Goal: Information Seeking & Learning: Check status

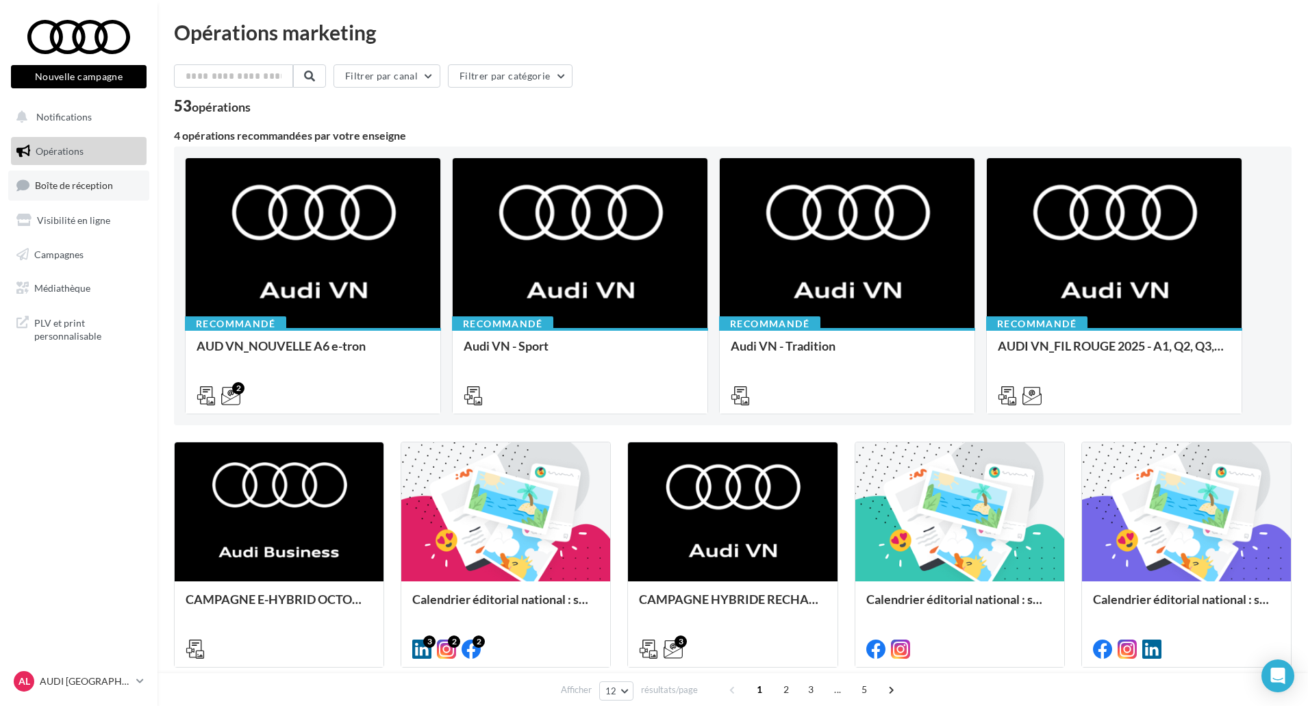
click at [58, 185] on span "Boîte de réception" at bounding box center [74, 185] width 78 height 12
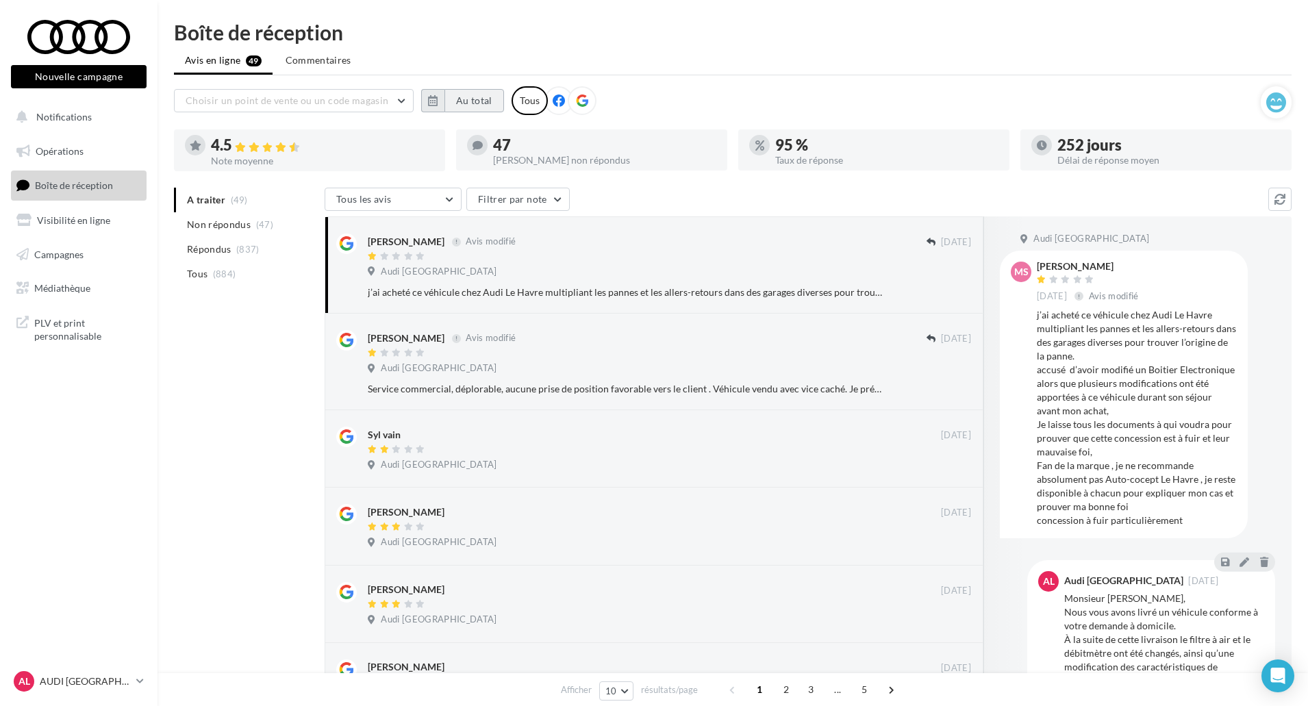
click at [457, 96] on button "Au total" at bounding box center [474, 100] width 60 height 23
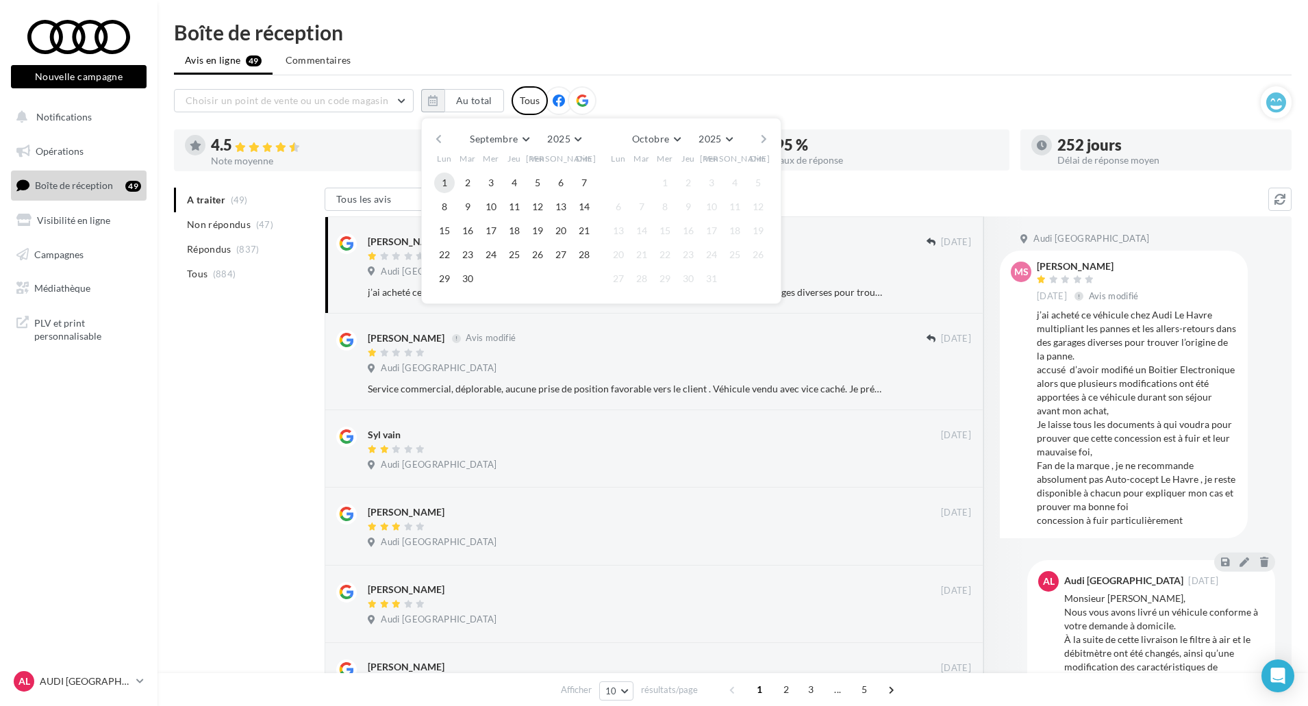
click at [439, 183] on button "1" at bounding box center [444, 183] width 21 height 21
click at [466, 275] on button "30" at bounding box center [467, 278] width 21 height 21
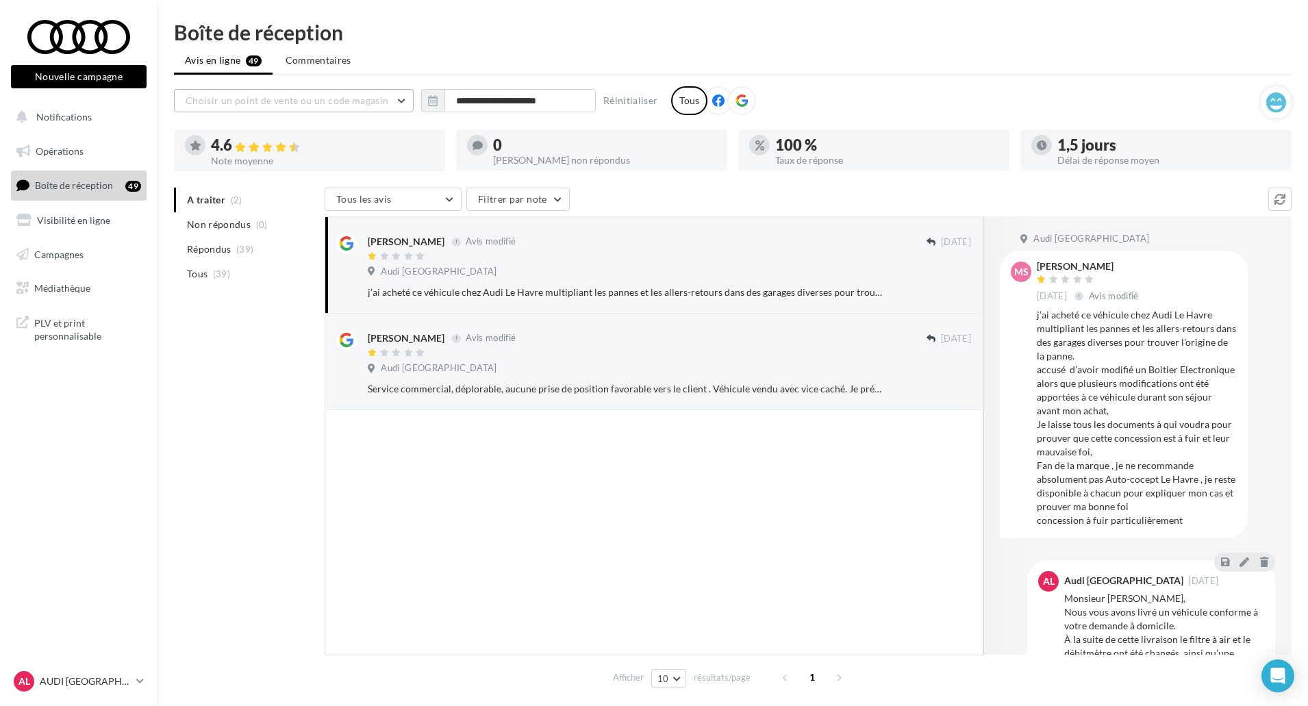
click at [351, 105] on span "Choisir un point de vente ou un code magasin" at bounding box center [287, 100] width 203 height 12
click at [340, 130] on button "04531 - Audi [GEOGRAPHIC_DATA]" at bounding box center [294, 136] width 240 height 36
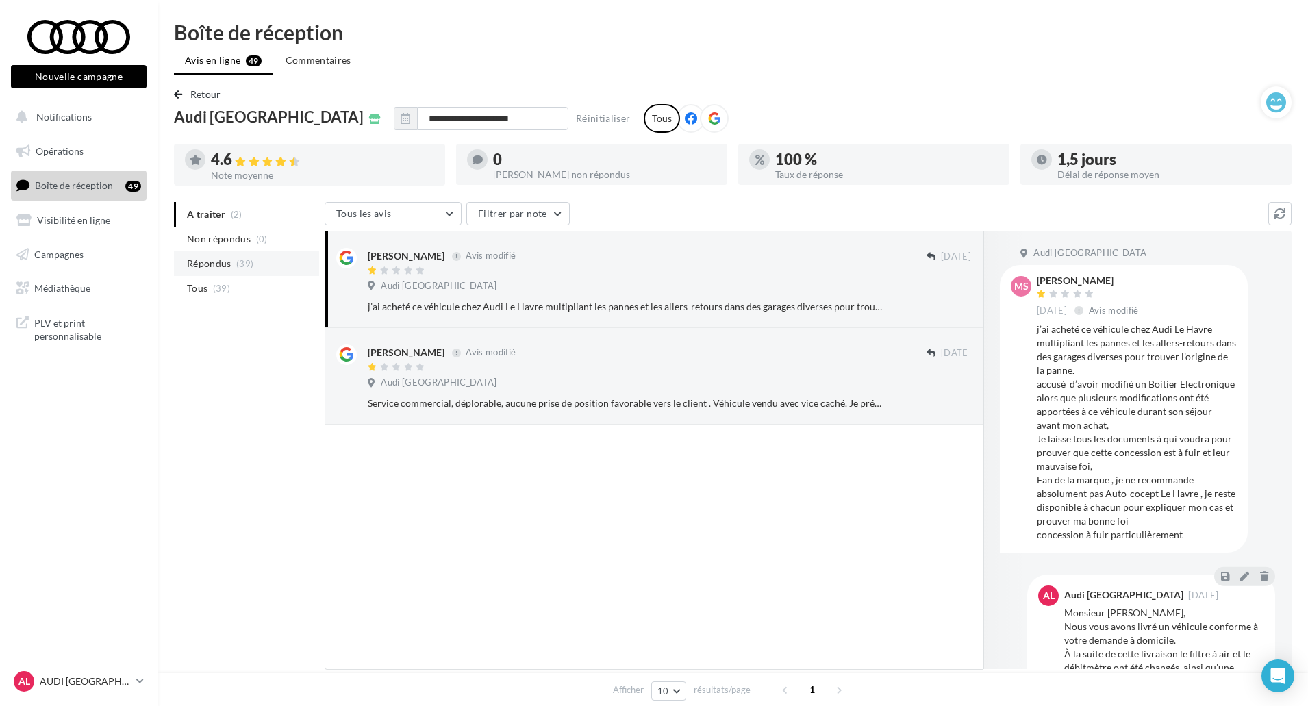
click at [269, 269] on li "Répondus (39)" at bounding box center [246, 263] width 145 height 25
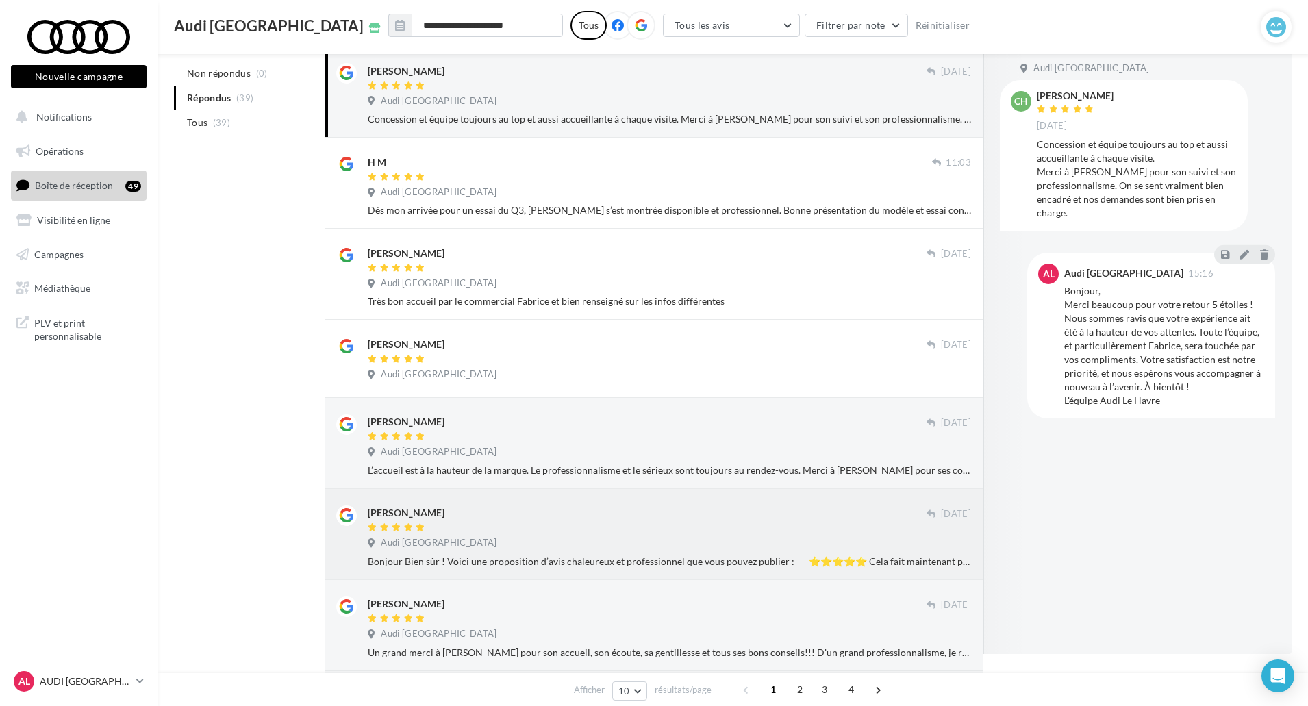
scroll to position [205, 0]
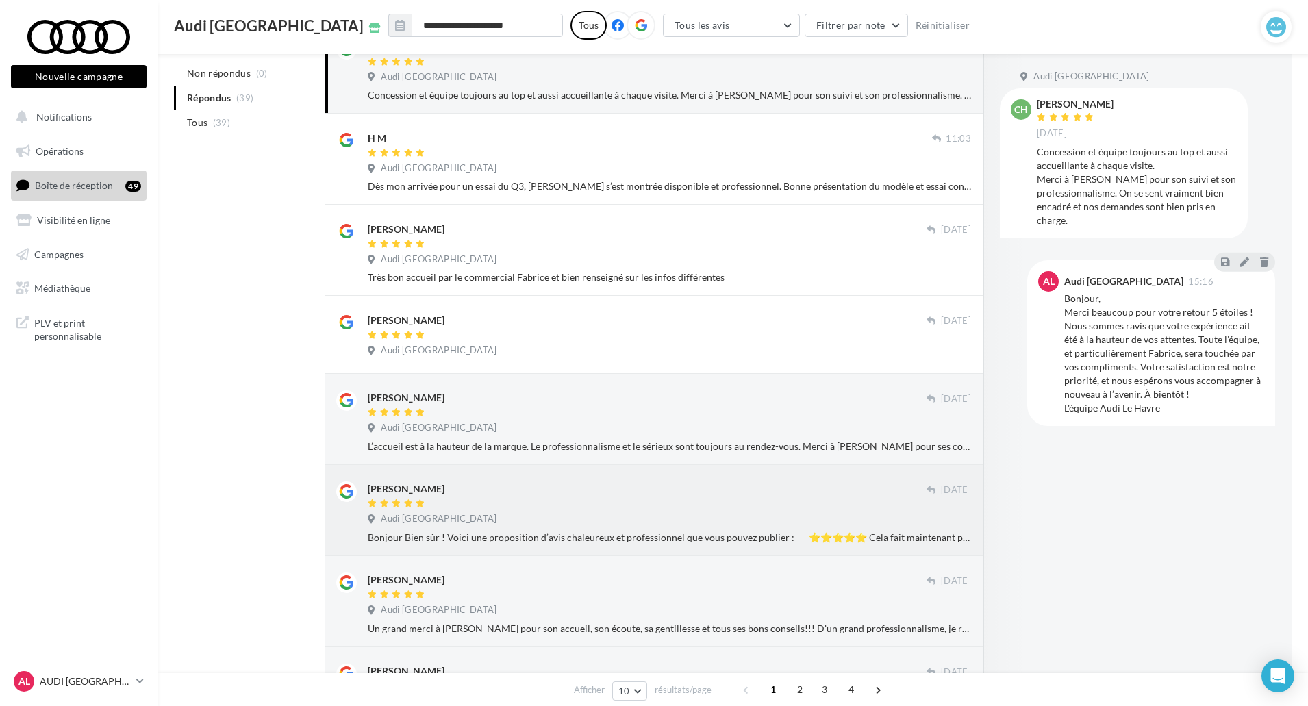
click at [693, 503] on div at bounding box center [647, 504] width 559 height 12
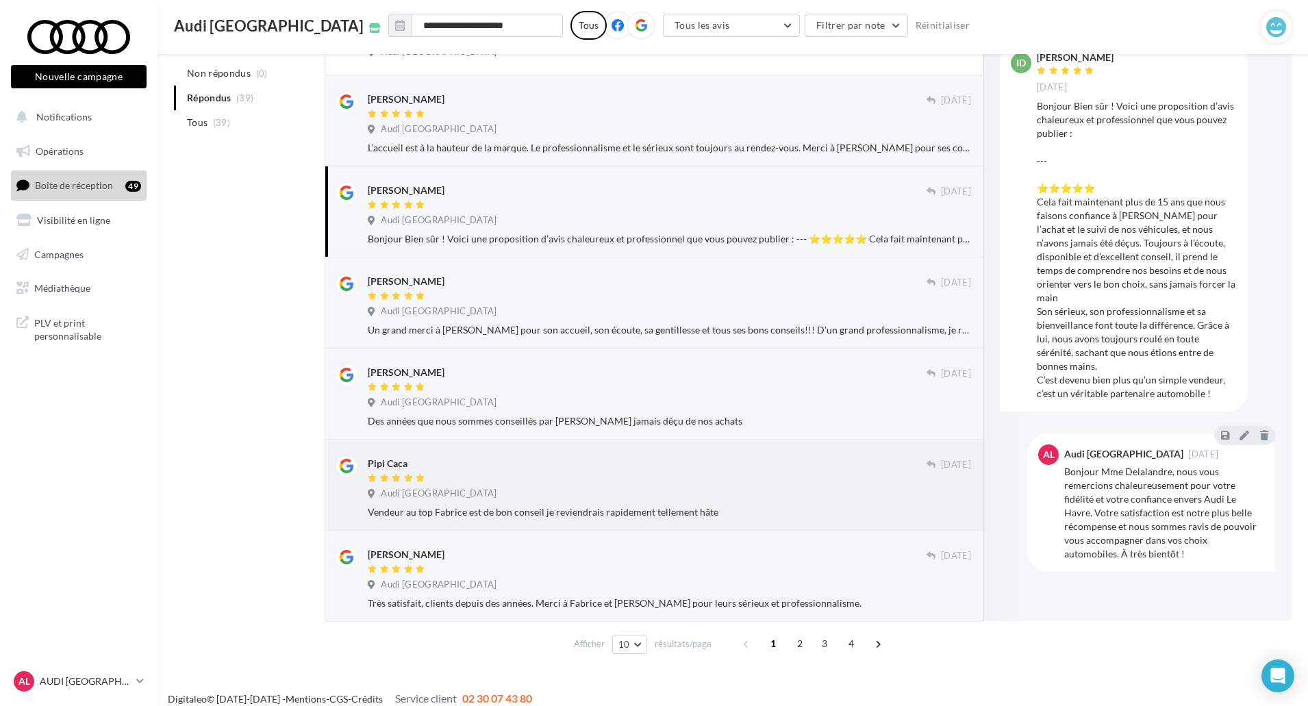
scroll to position [517, 0]
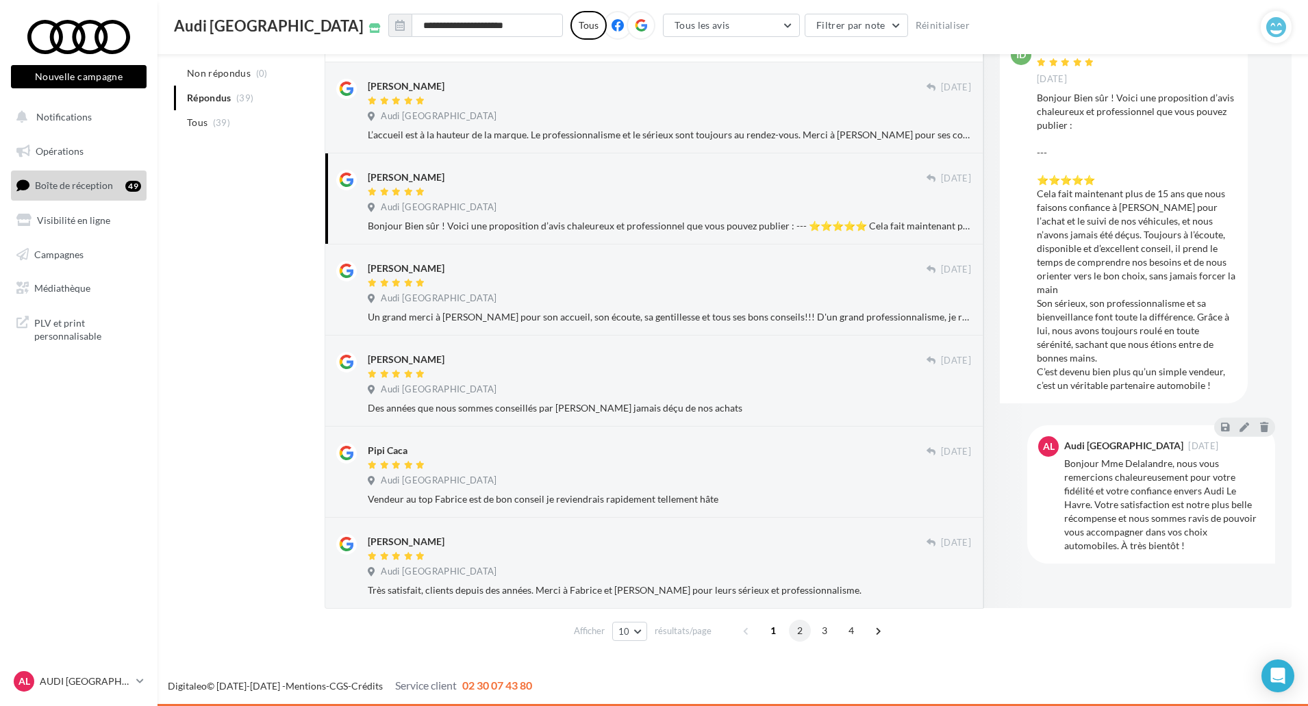
click at [796, 629] on span "2" at bounding box center [800, 631] width 22 height 22
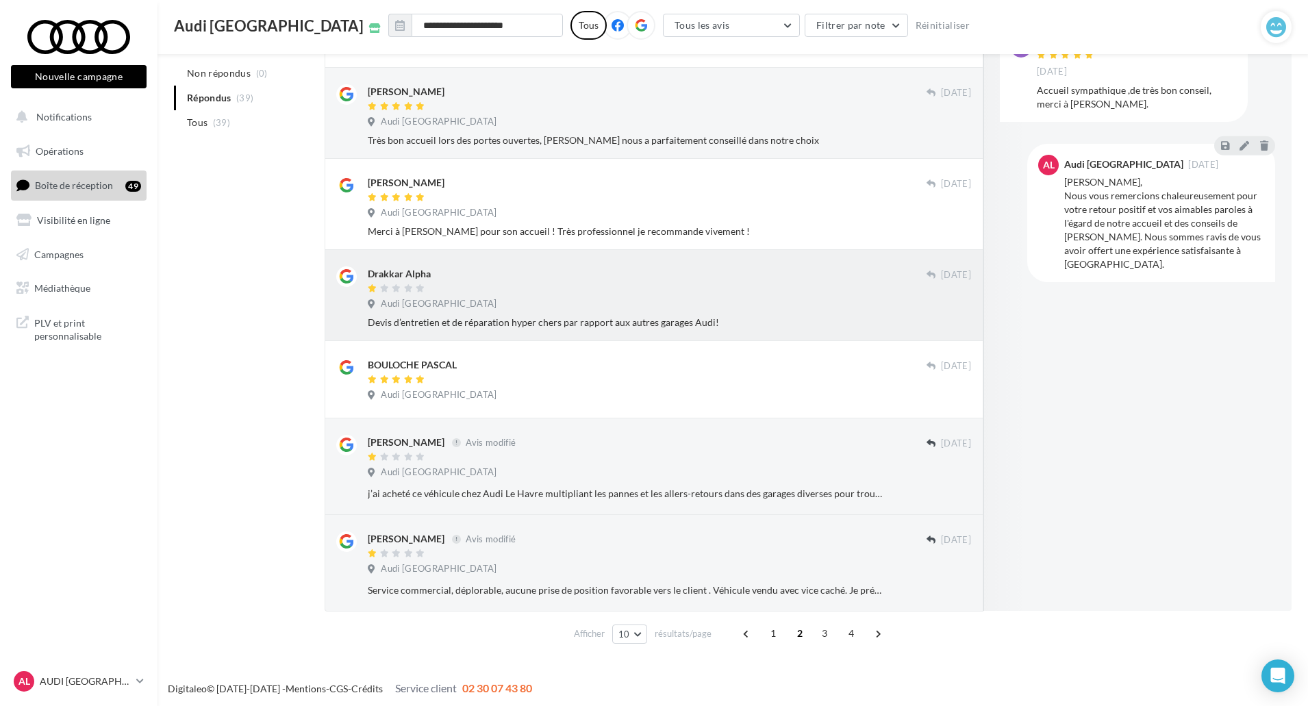
scroll to position [528, 0]
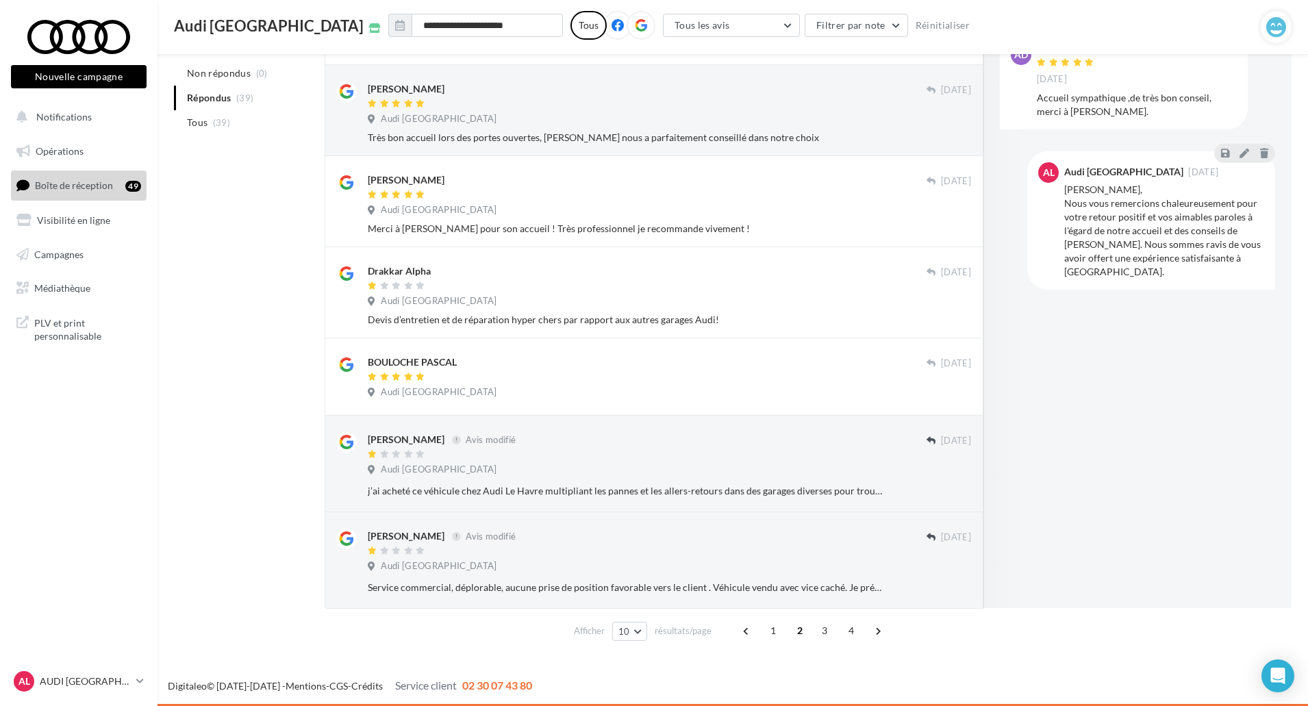
click at [833, 635] on div "1 2 3 4" at bounding box center [813, 631] width 156 height 22
click at [826, 635] on span "3" at bounding box center [824, 631] width 22 height 22
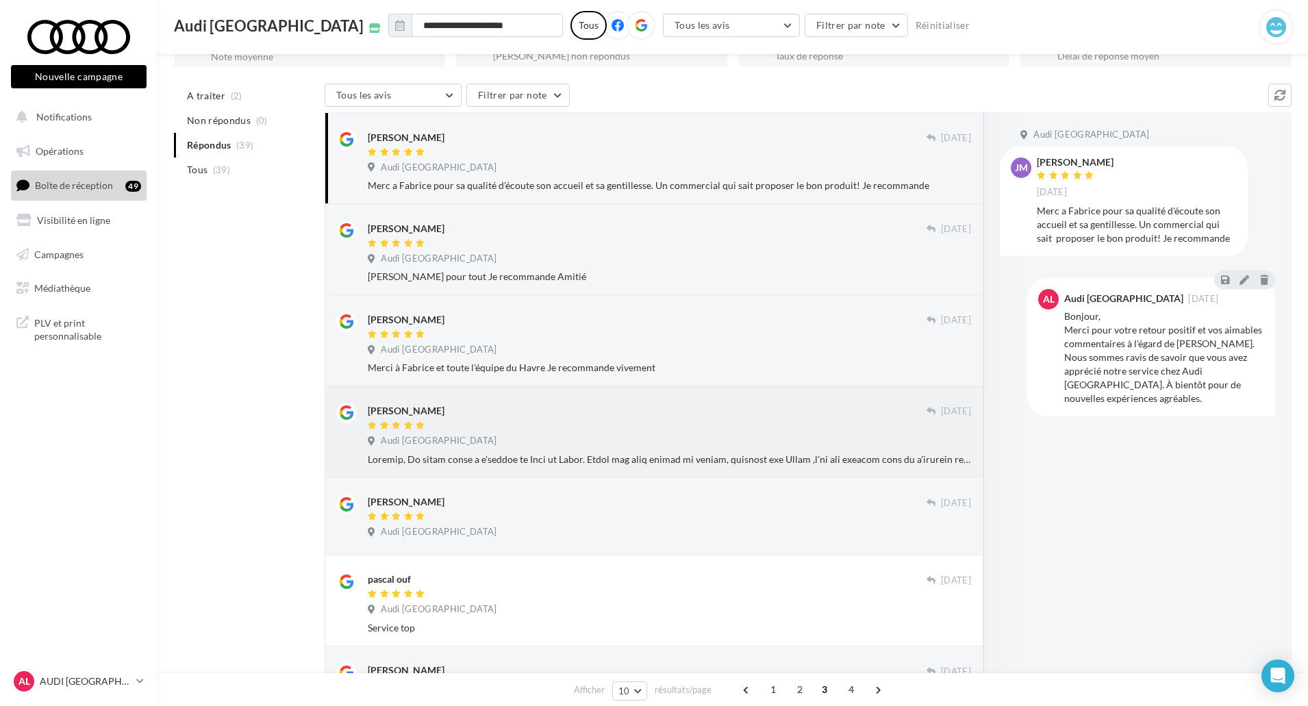
scroll to position [205, 0]
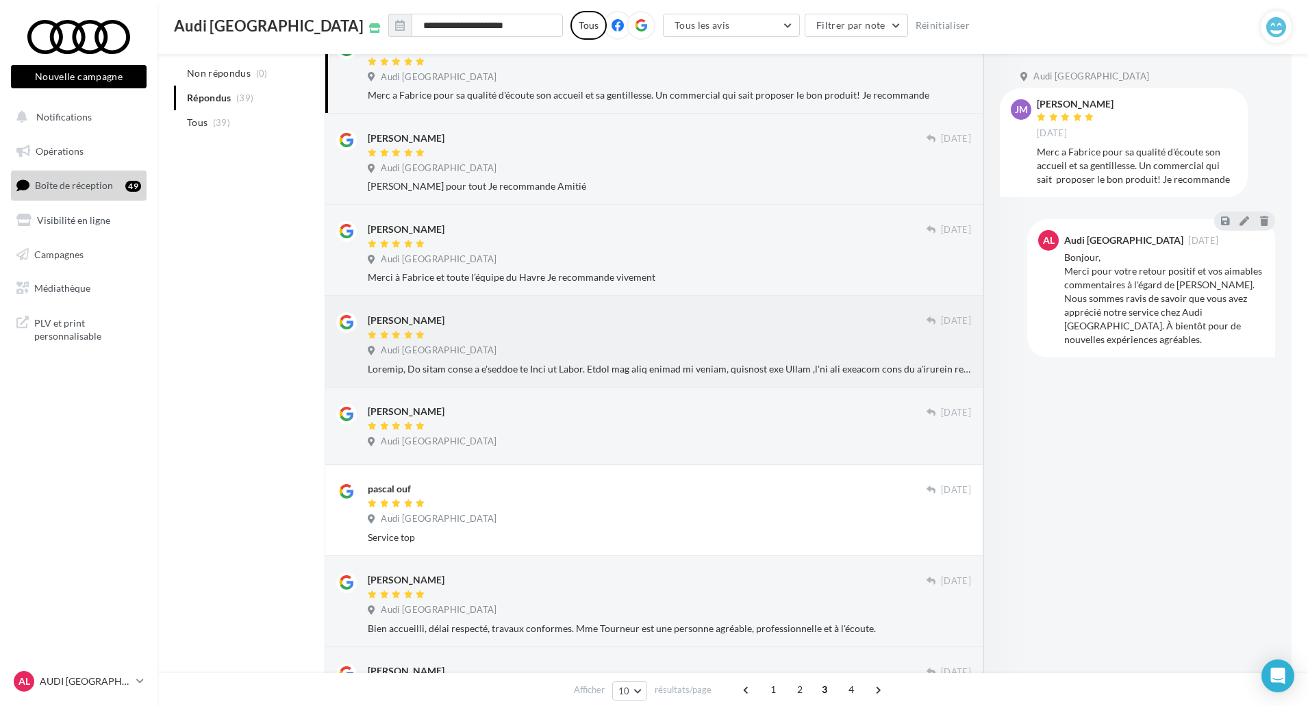
click at [731, 357] on div "Audi [GEOGRAPHIC_DATA]" at bounding box center [669, 351] width 603 height 15
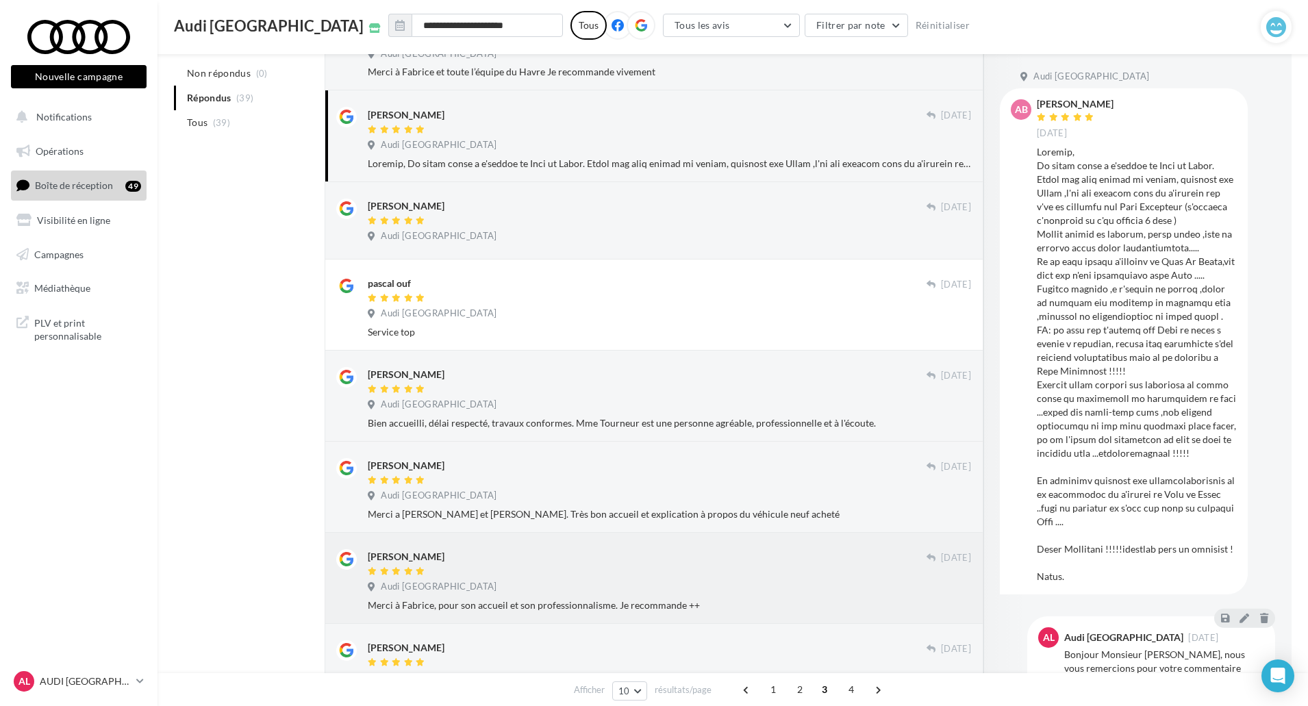
scroll to position [479, 0]
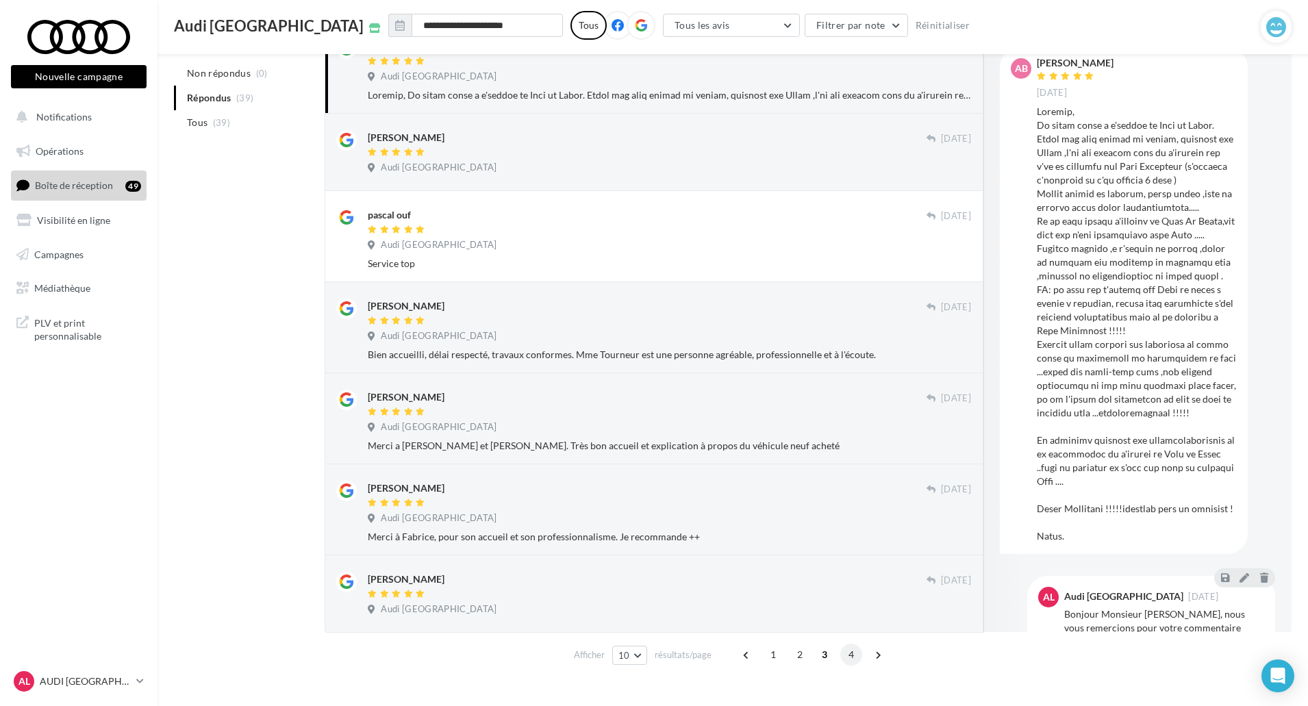
click at [846, 656] on span "4" at bounding box center [851, 655] width 22 height 22
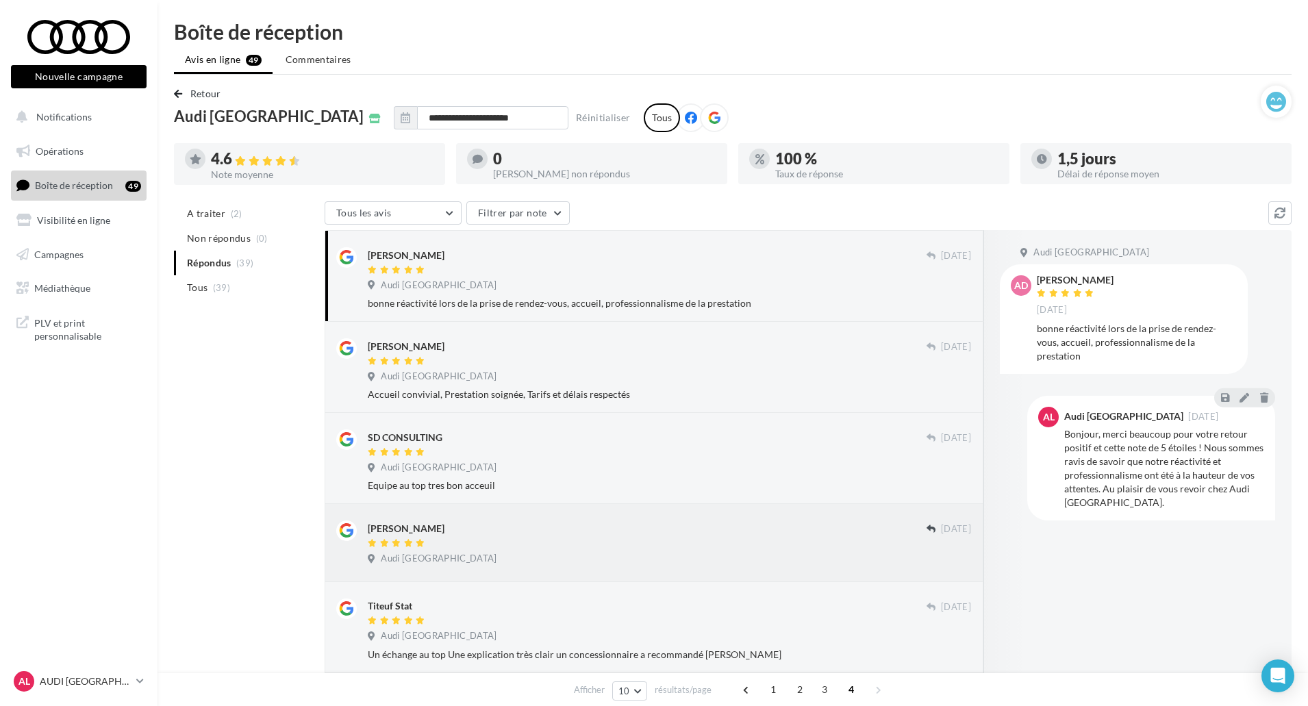
scroll to position [0, 0]
click at [394, 118] on button "button" at bounding box center [405, 118] width 23 height 23
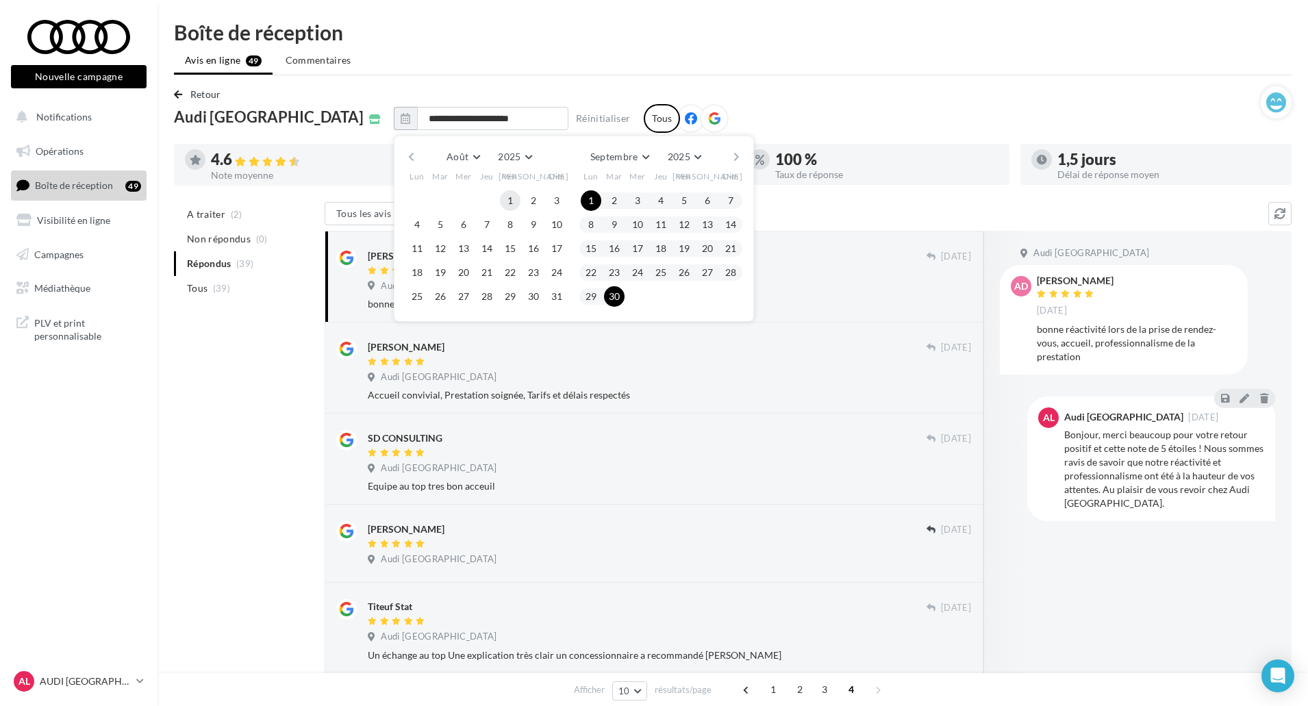
click at [500, 195] on button "1" at bounding box center [510, 200] width 21 height 21
click at [546, 294] on button "31" at bounding box center [556, 296] width 21 height 21
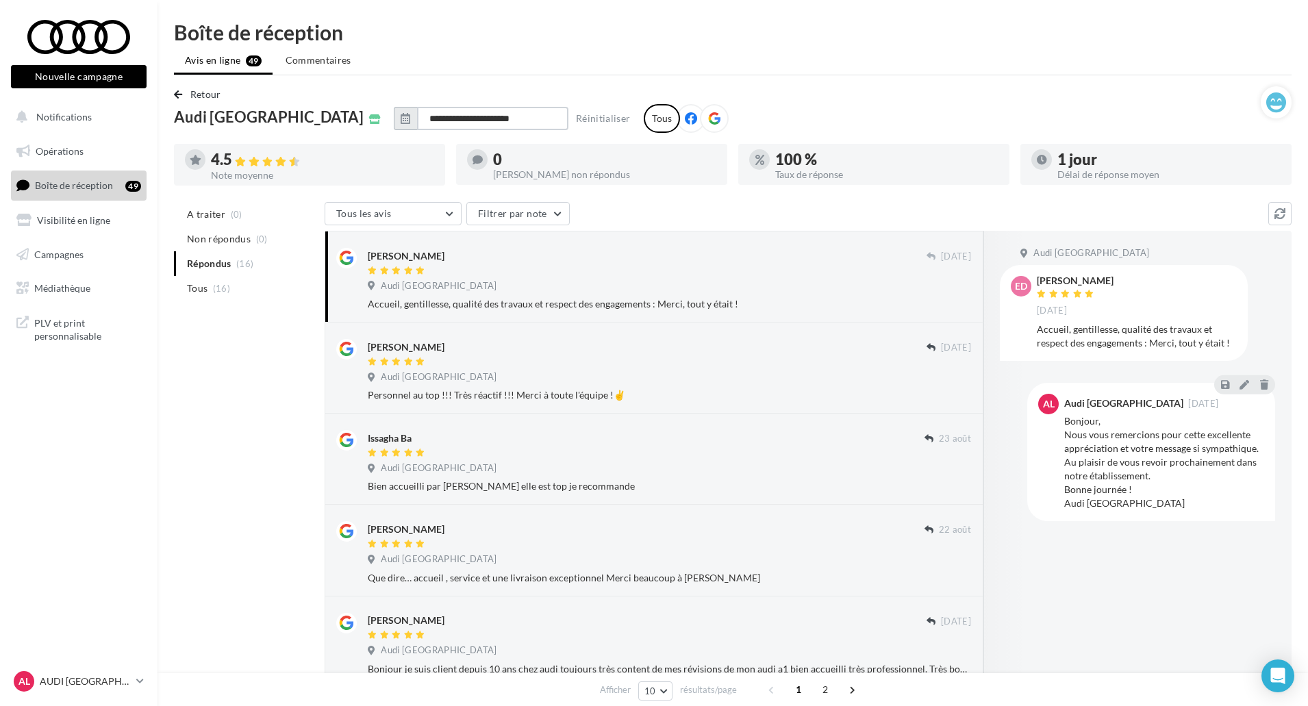
click at [417, 110] on input "**********" at bounding box center [492, 118] width 151 height 23
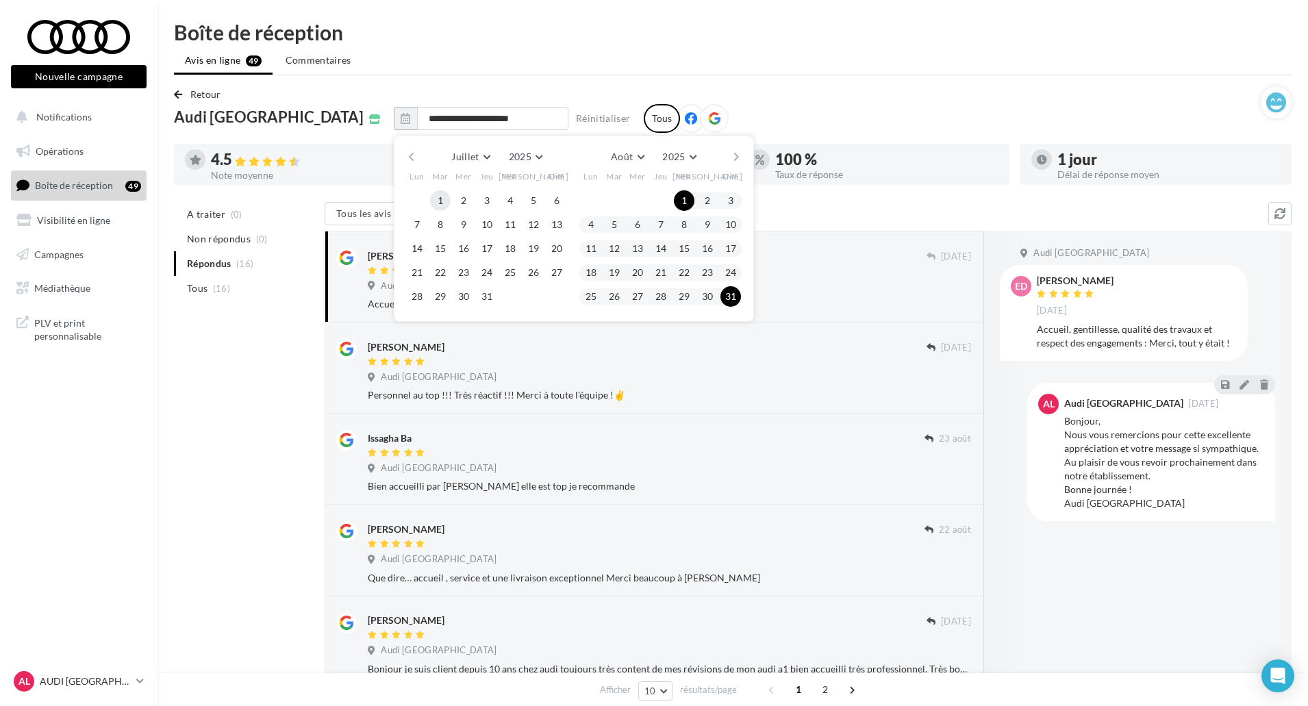
click at [430, 194] on button "1" at bounding box center [440, 200] width 21 height 21
click at [477, 301] on button "31" at bounding box center [487, 296] width 21 height 21
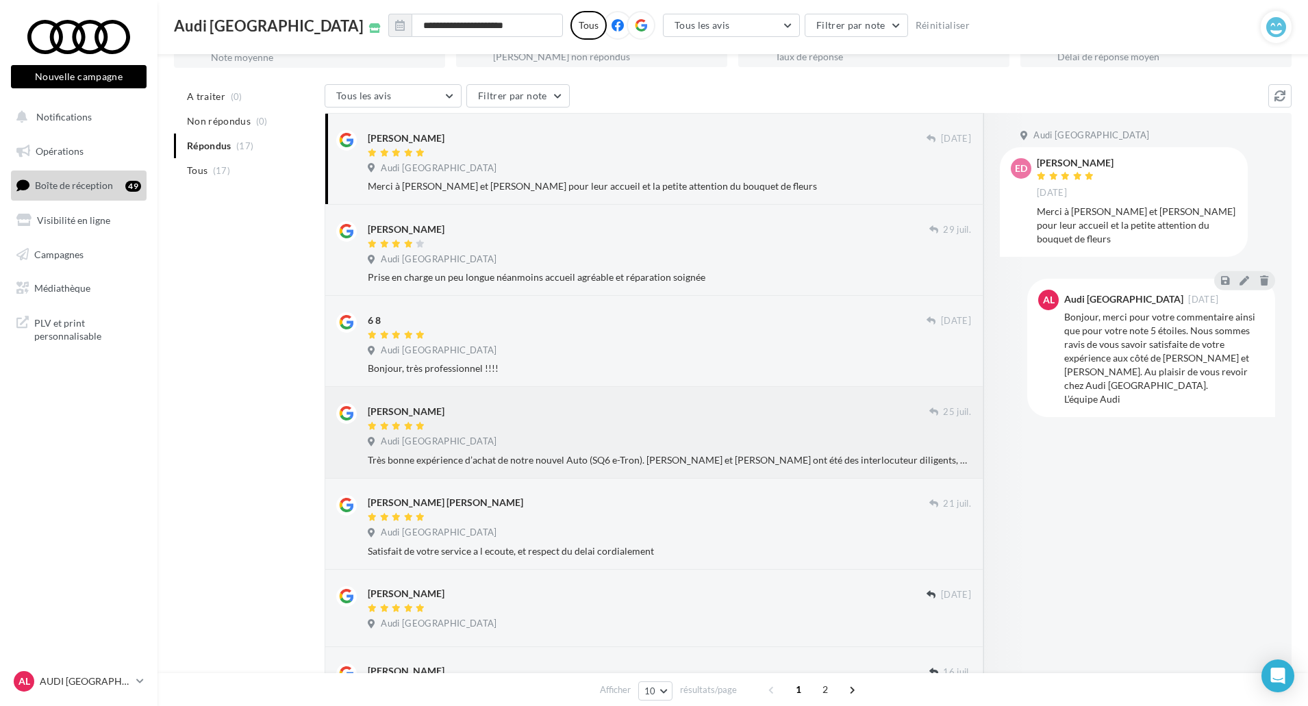
scroll to position [137, 0]
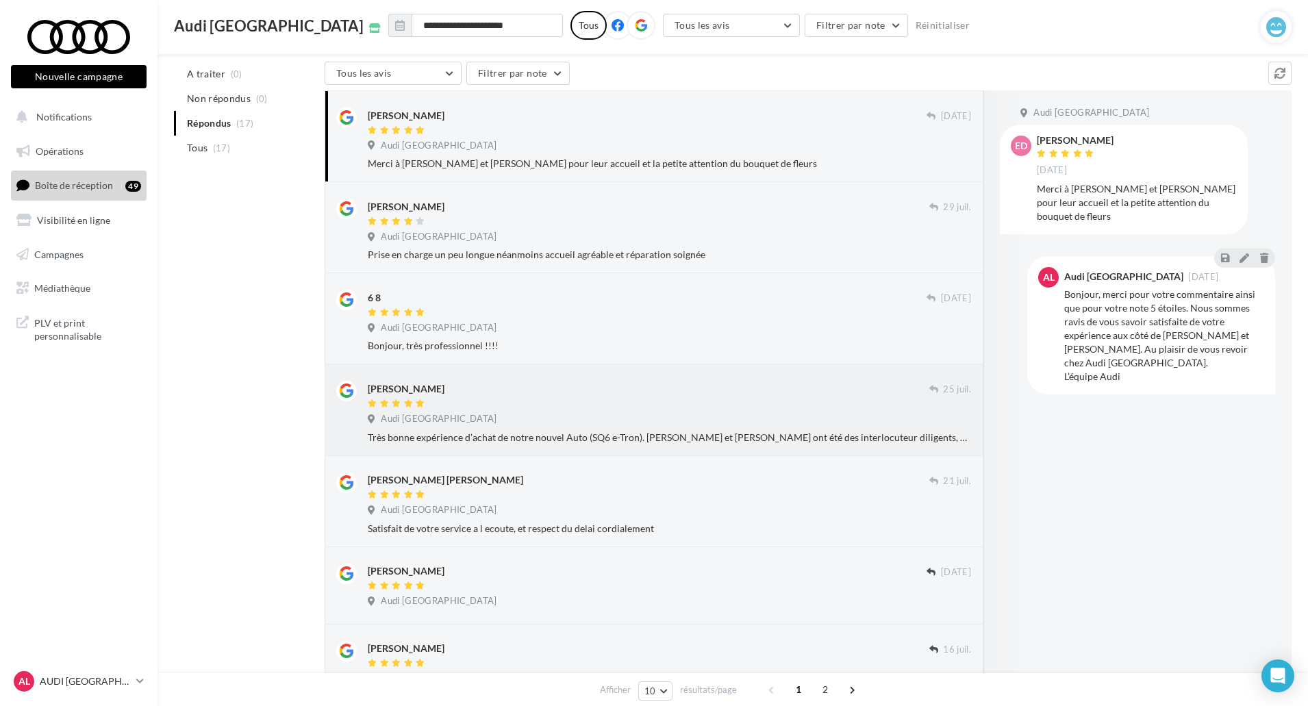
click at [780, 414] on div "Audi [GEOGRAPHIC_DATA]" at bounding box center [669, 420] width 603 height 15
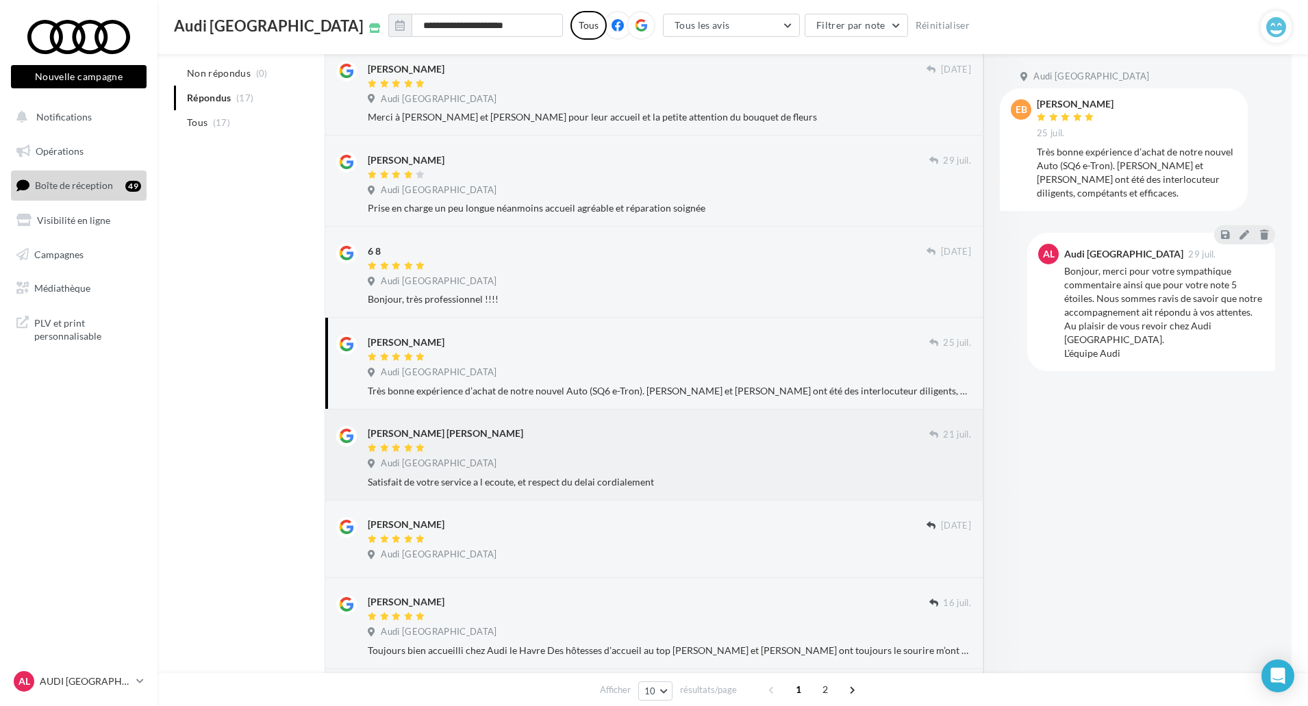
scroll to position [411, 0]
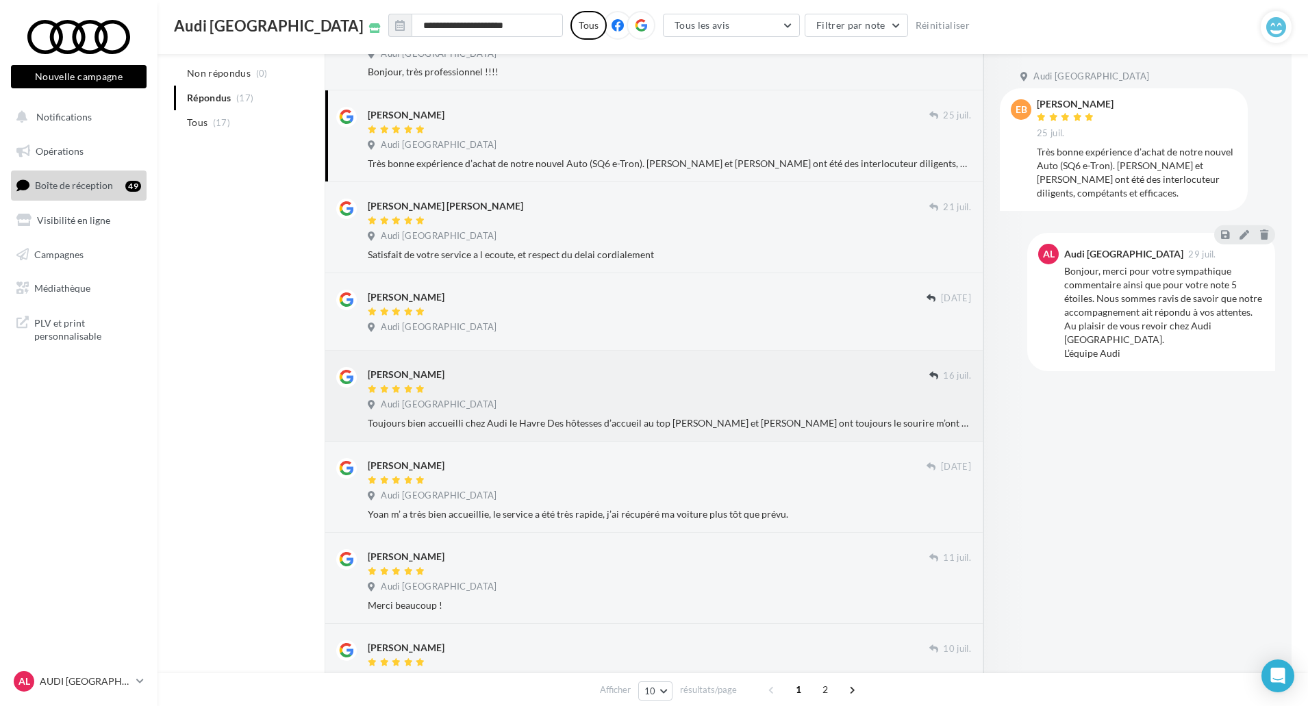
click at [713, 422] on div "Toujours bien accueilli chez Audi le Havre Des hôtesses d’accueil au top [PERSO…" at bounding box center [669, 423] width 603 height 14
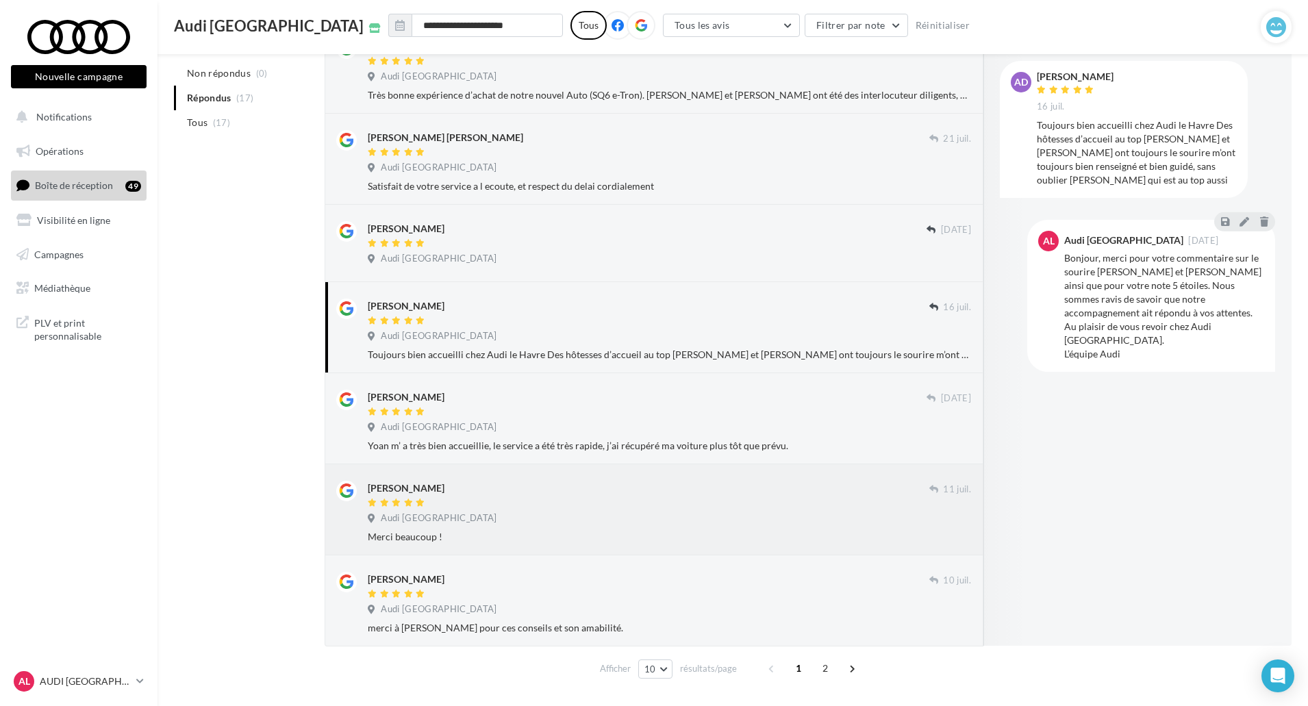
scroll to position [517, 0]
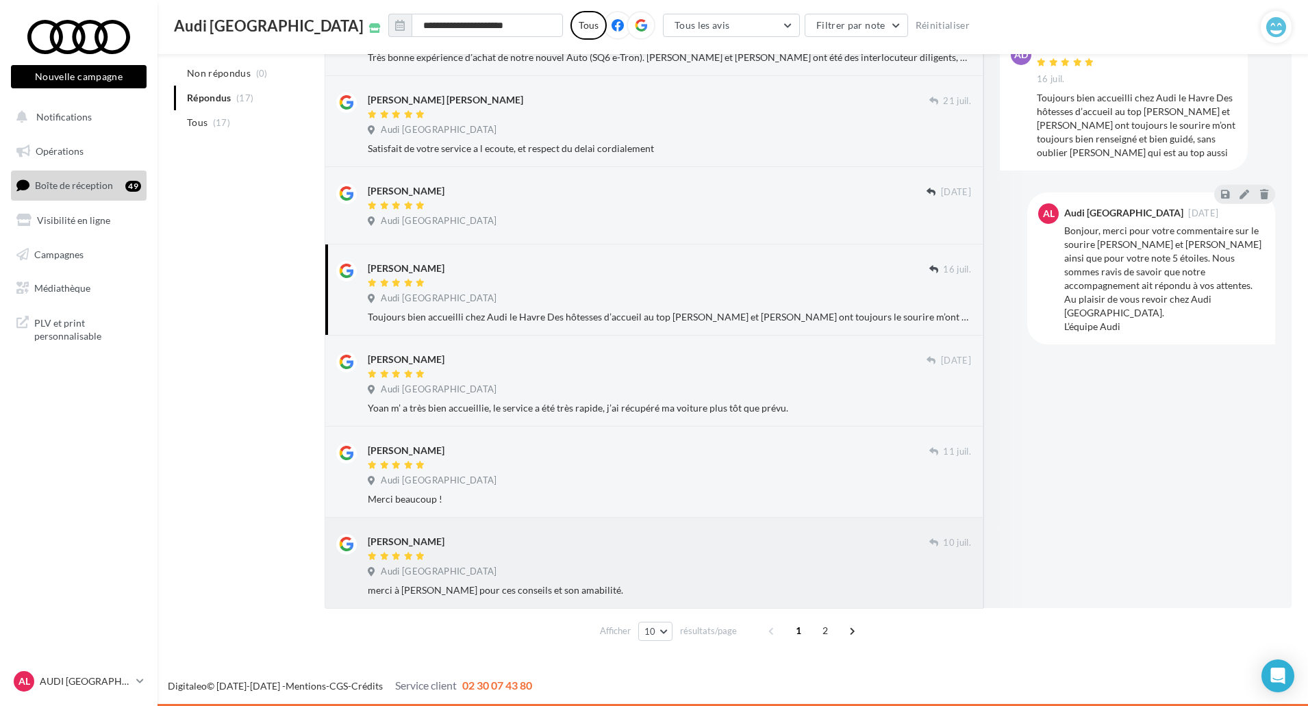
click at [718, 568] on div "Audi [GEOGRAPHIC_DATA]" at bounding box center [669, 573] width 603 height 15
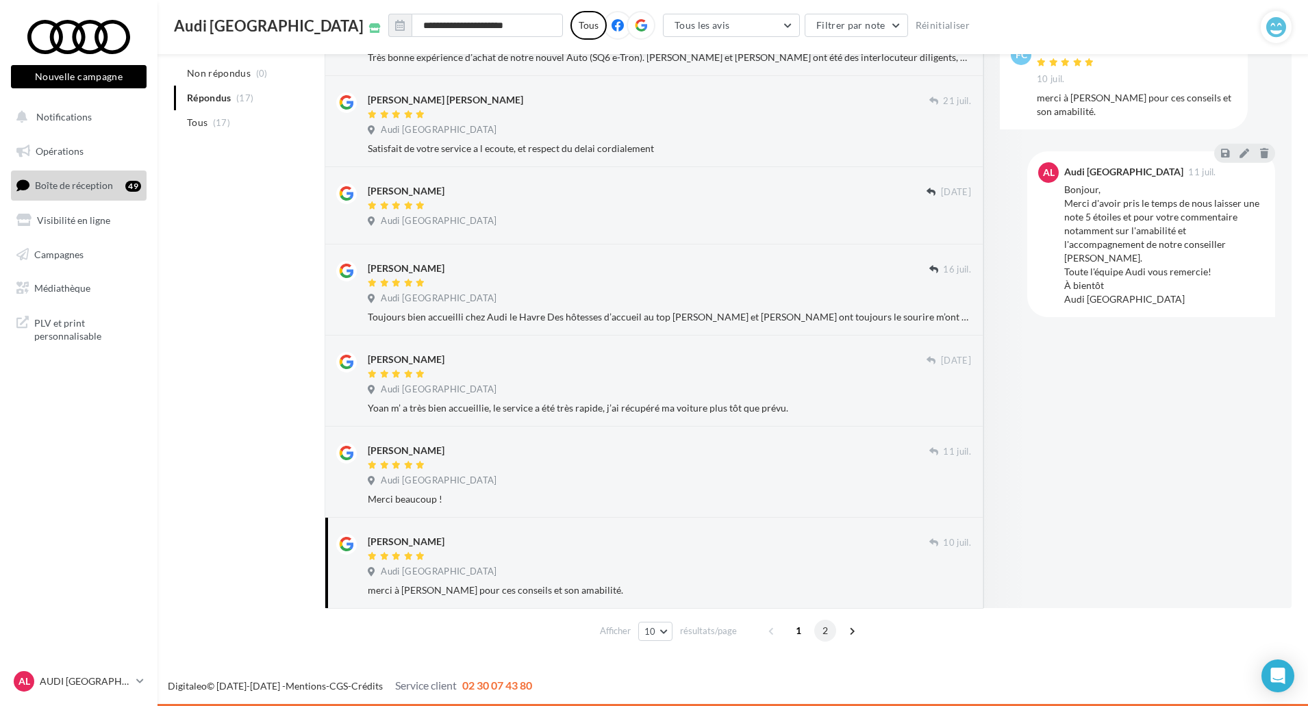
click at [815, 635] on span "2" at bounding box center [825, 631] width 22 height 22
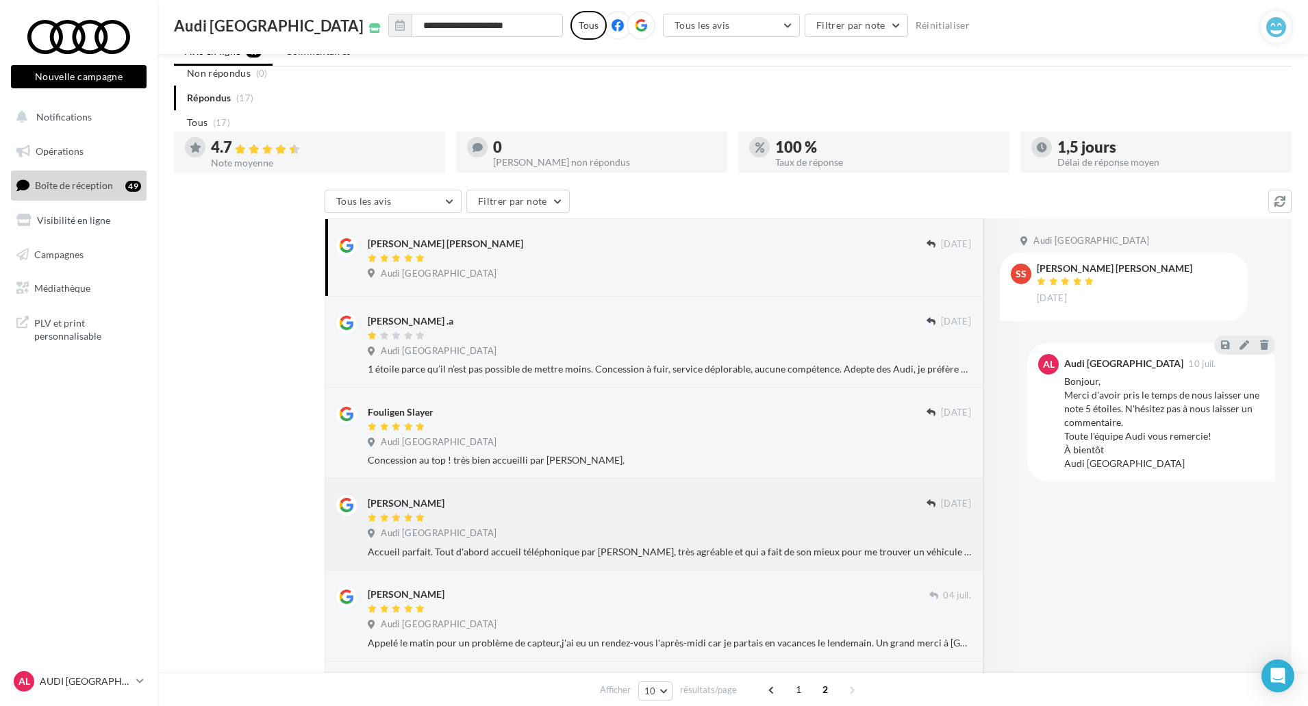
scroll to position [0, 0]
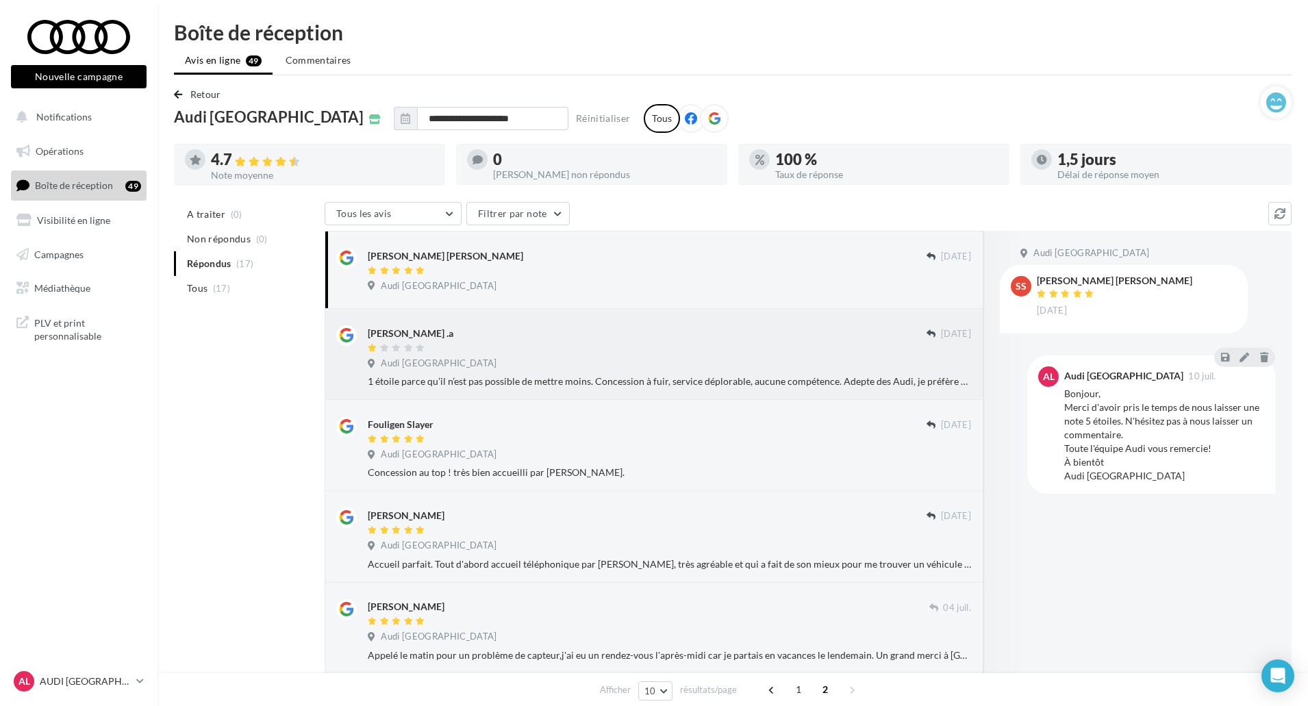
click at [613, 320] on div "[PERSON_NAME] .a [DATE] Audi Le Havre 1 étoile parce qu’il n’est pas possible d…" at bounding box center [653, 354] width 635 height 68
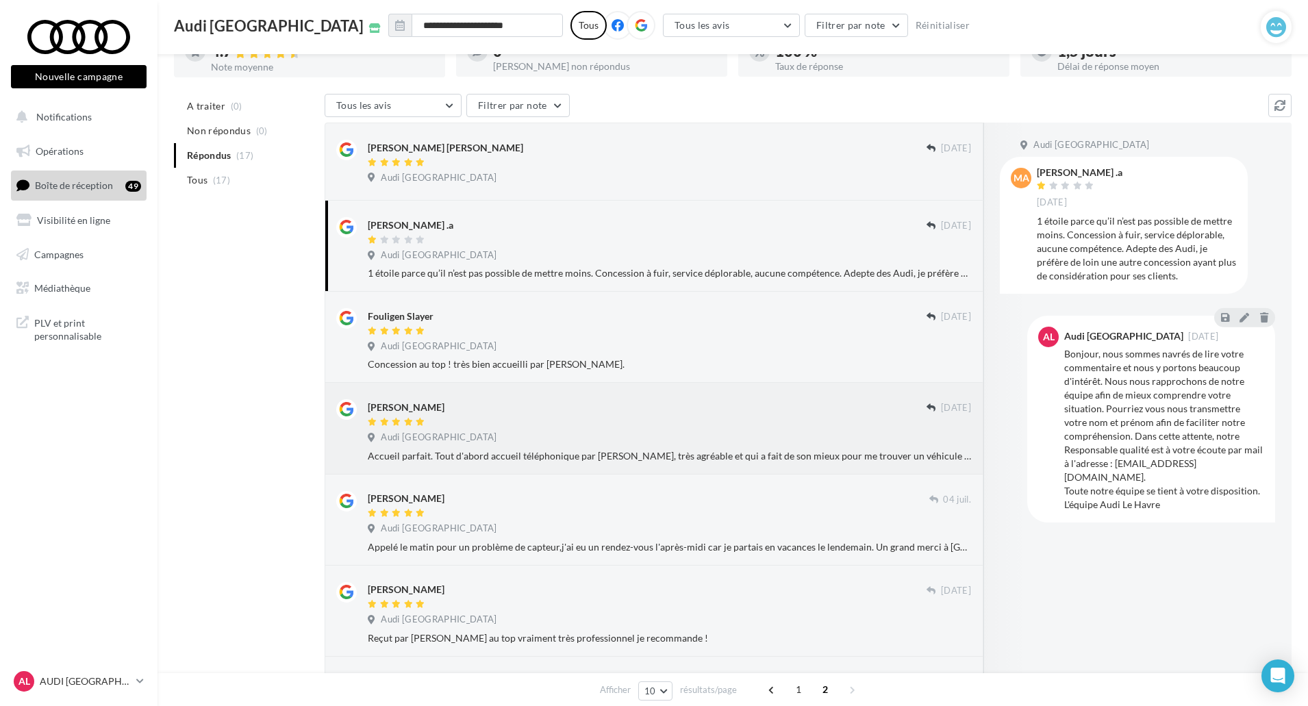
scroll to position [137, 0]
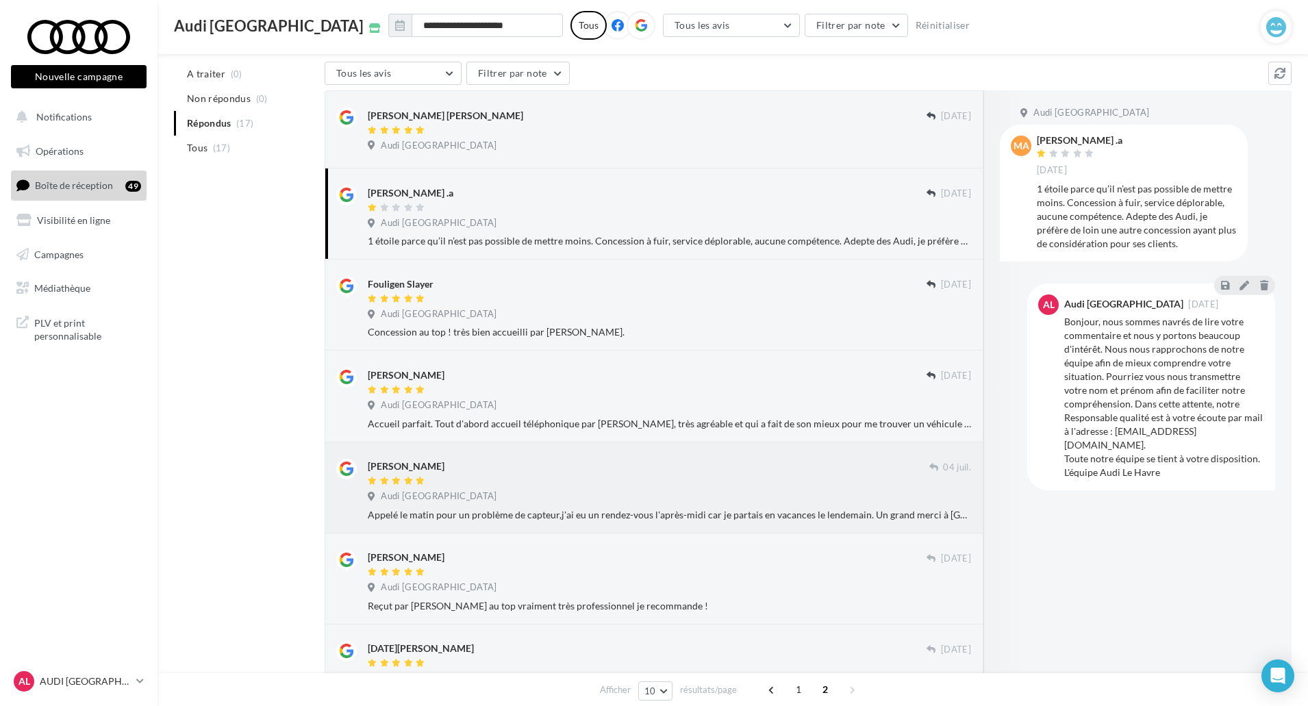
click at [706, 468] on div "[PERSON_NAME]" at bounding box center [648, 466] width 561 height 14
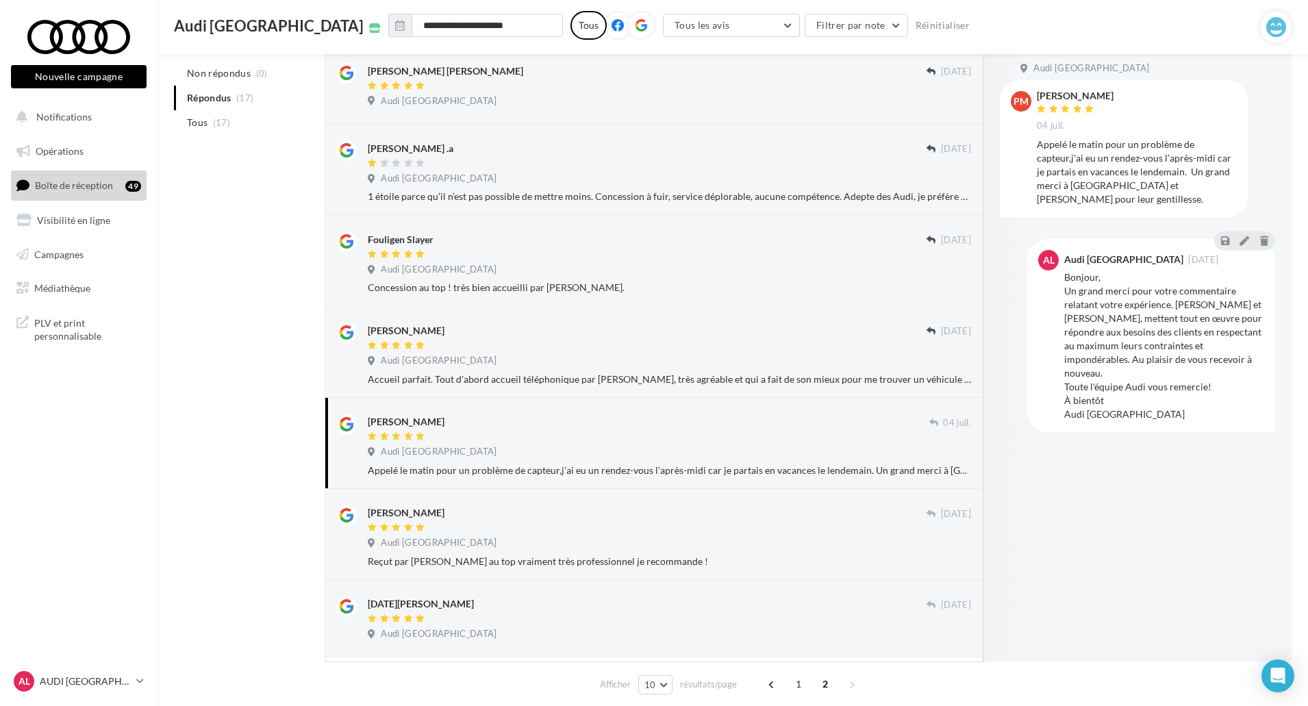
scroll to position [230, 0]
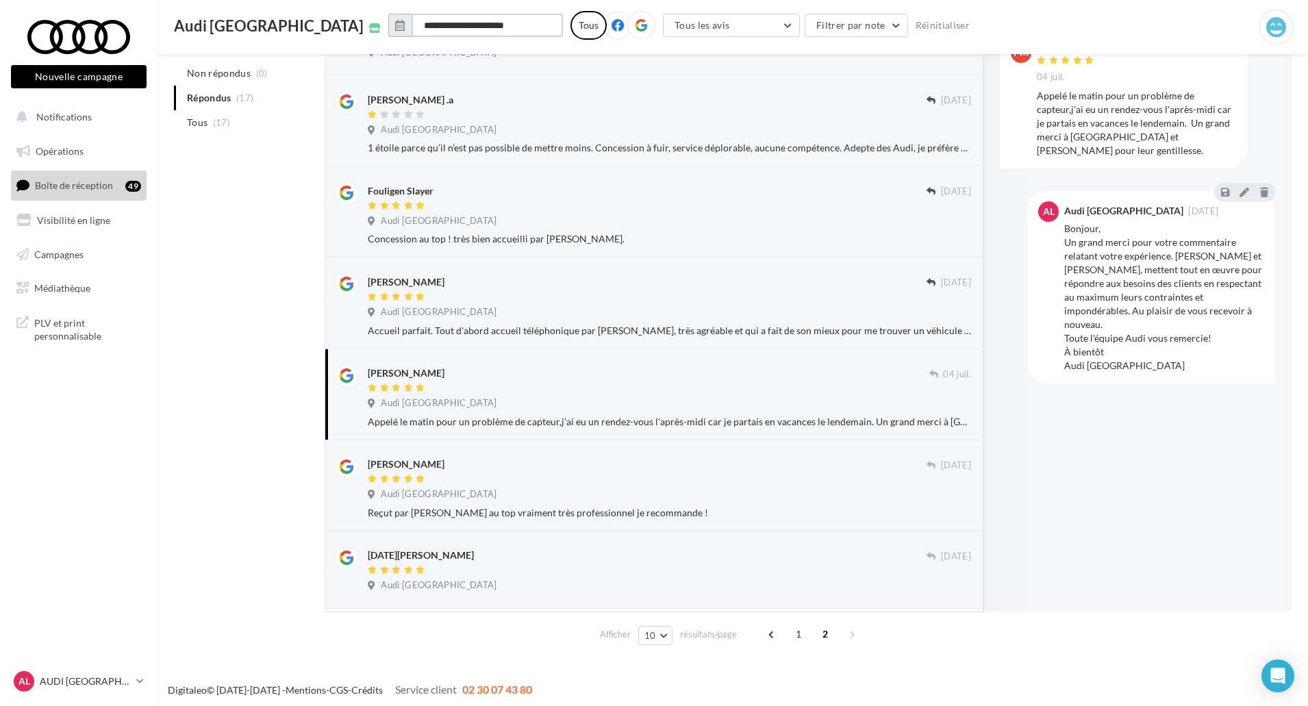
click at [411, 36] on input "**********" at bounding box center [486, 25] width 151 height 23
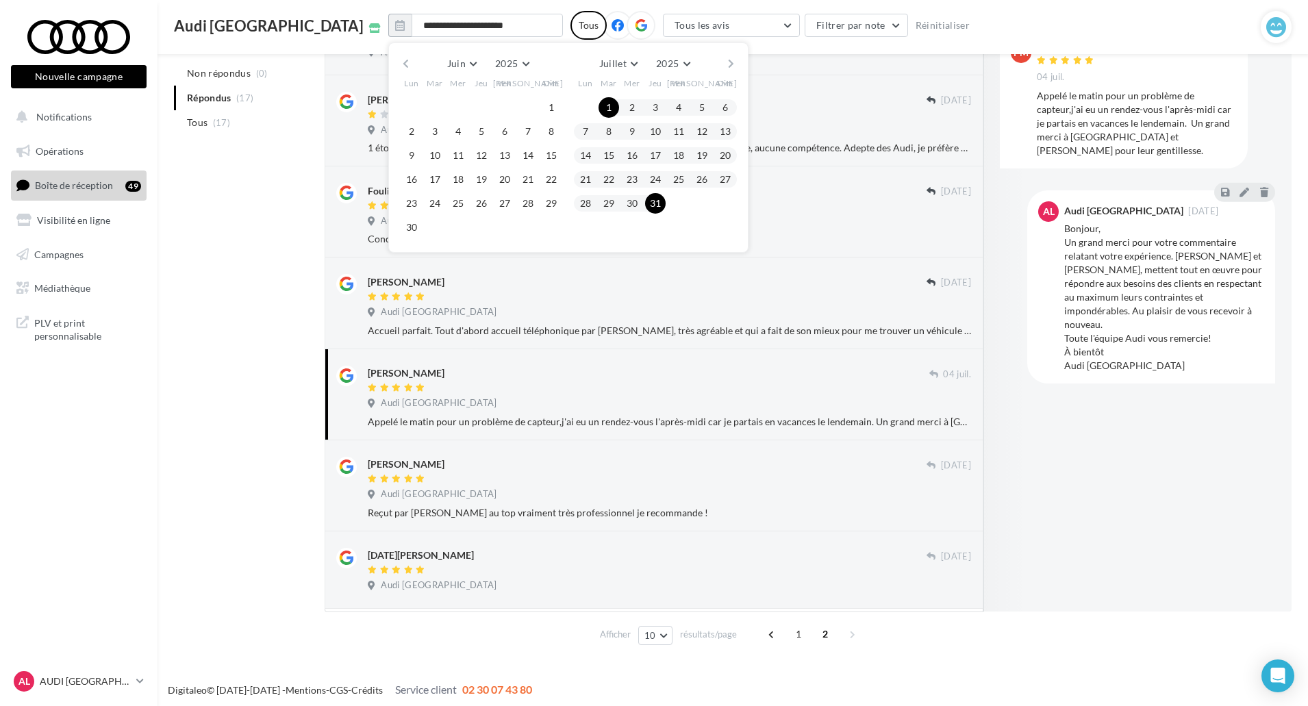
click at [631, 66] on div "[PERSON_NAME] Mars Avril Mai Juin Juillet Août Septembre Octobre Novembre [DATE…" at bounding box center [567, 63] width 313 height 19
click at [725, 65] on button "button" at bounding box center [731, 63] width 12 height 19
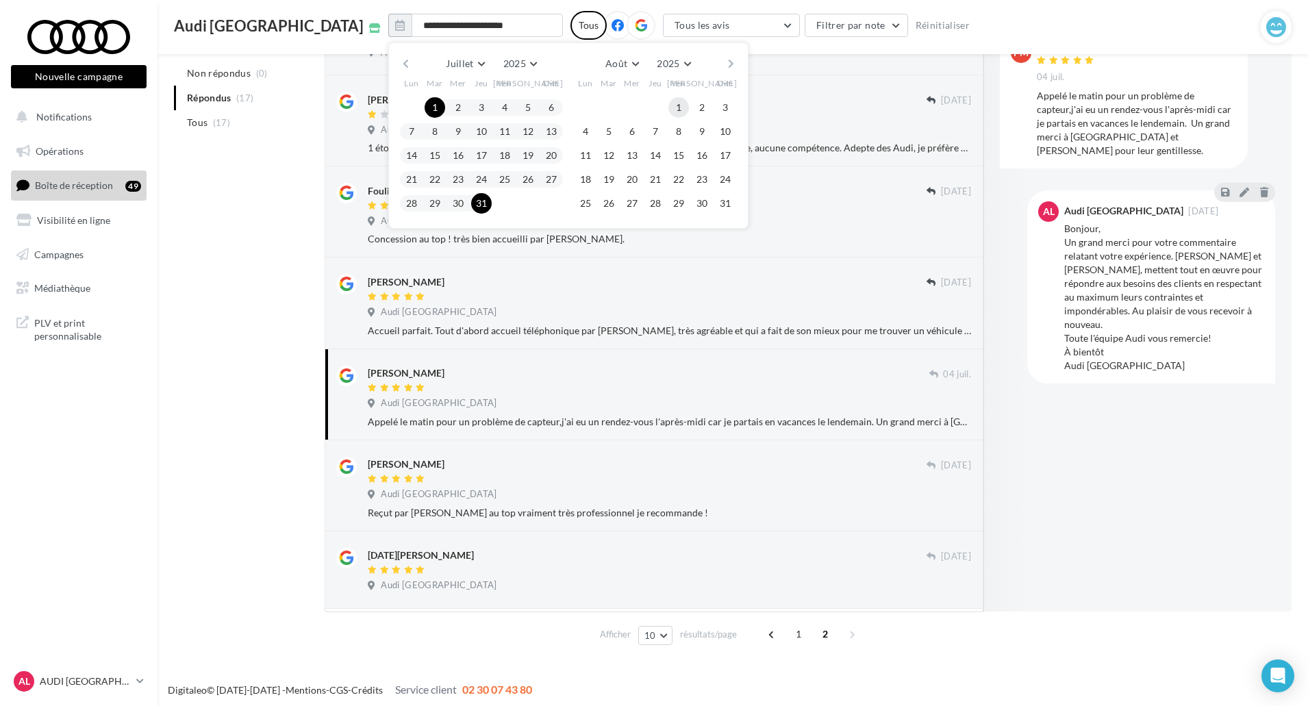
click at [668, 107] on button "1" at bounding box center [678, 107] width 21 height 21
click at [715, 208] on button "31" at bounding box center [725, 203] width 21 height 21
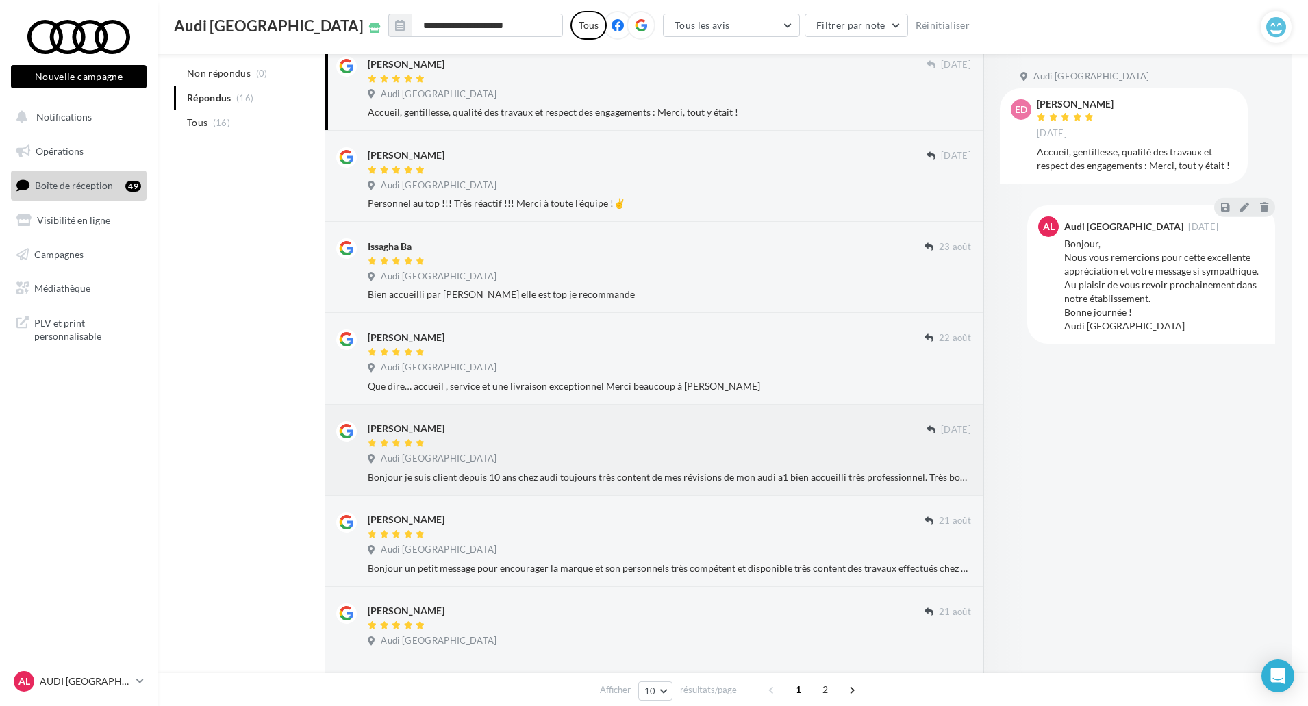
scroll to position [209, 0]
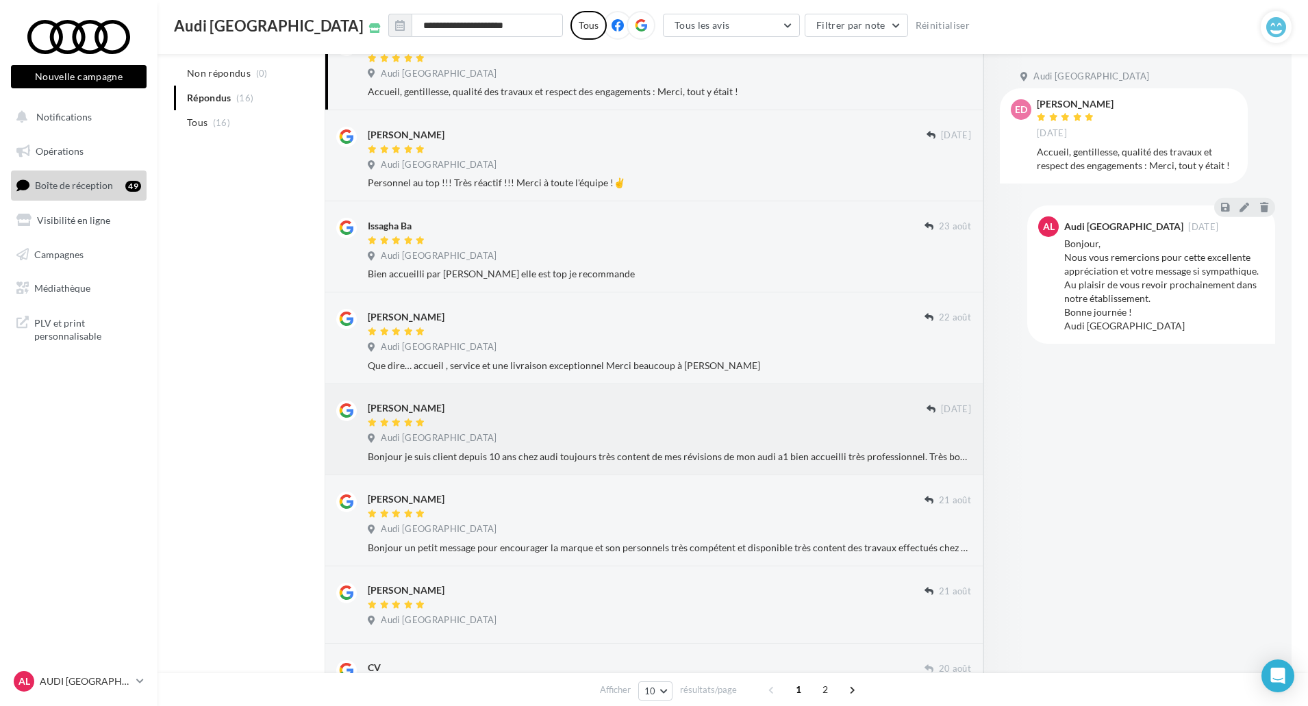
click at [730, 428] on div at bounding box center [647, 424] width 559 height 12
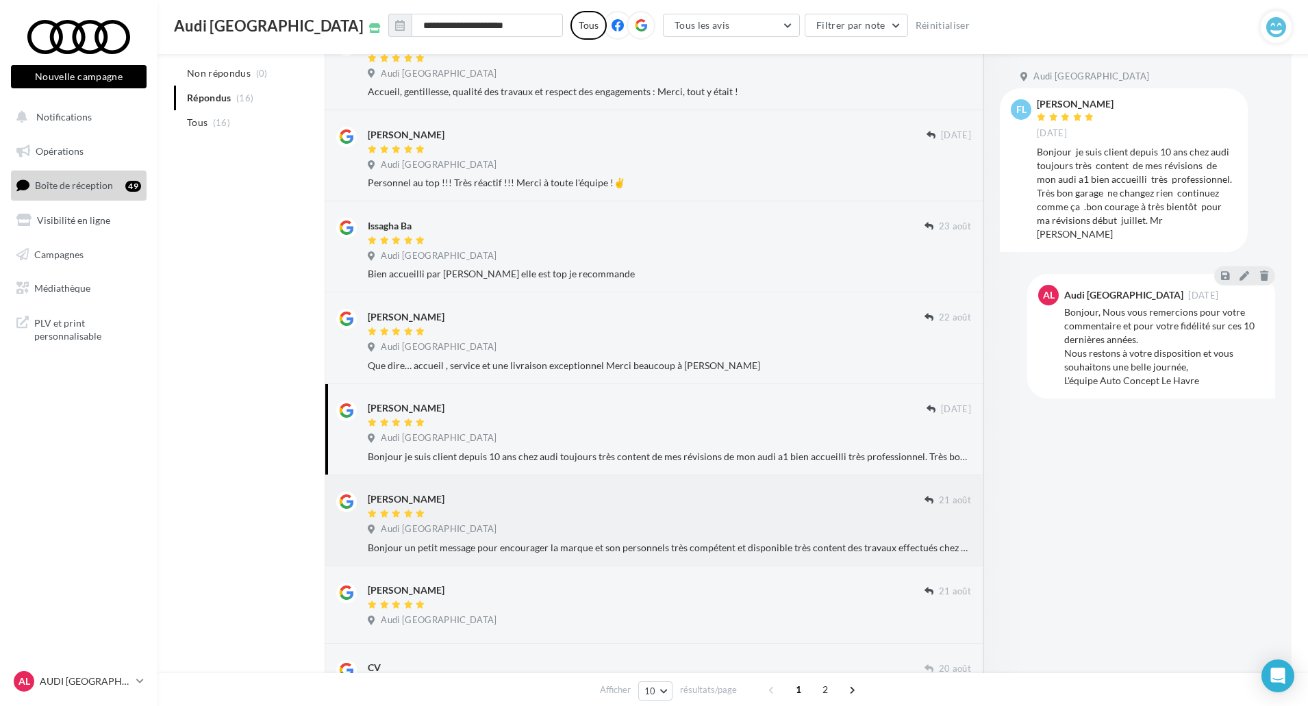
click at [691, 533] on div "Audi [GEOGRAPHIC_DATA]" at bounding box center [669, 530] width 603 height 15
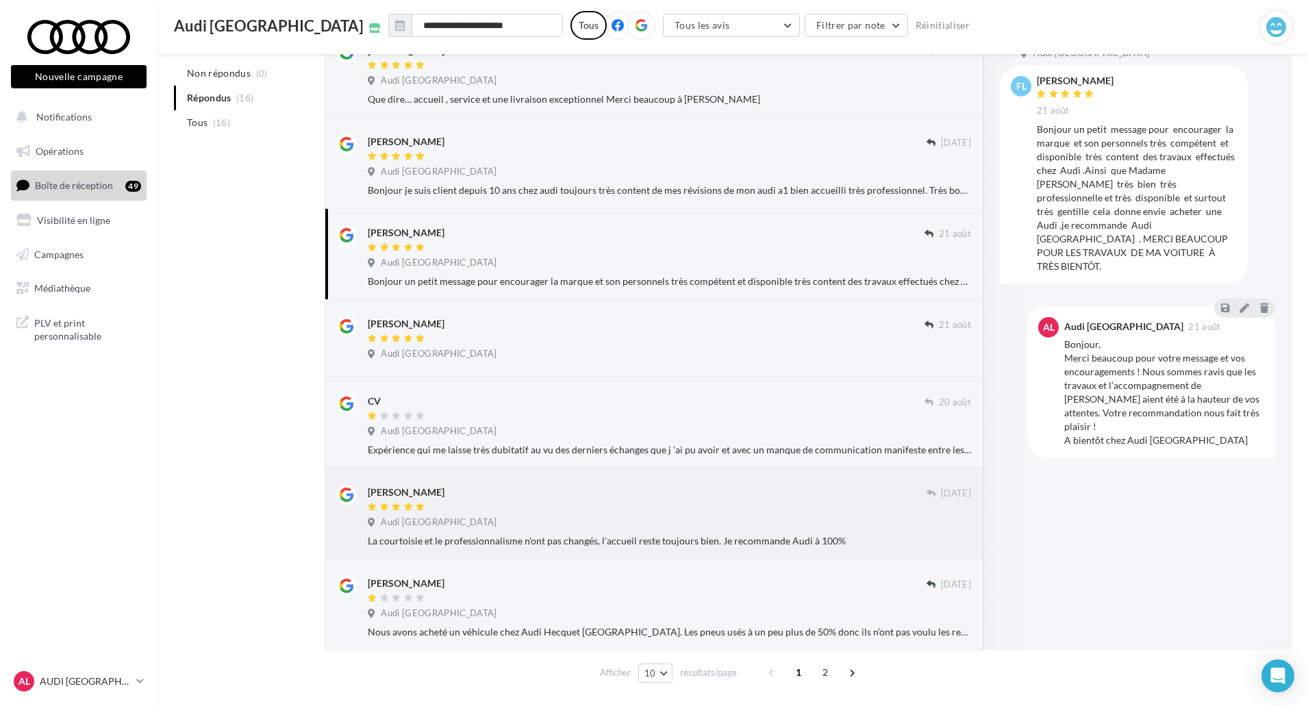
scroll to position [483, 0]
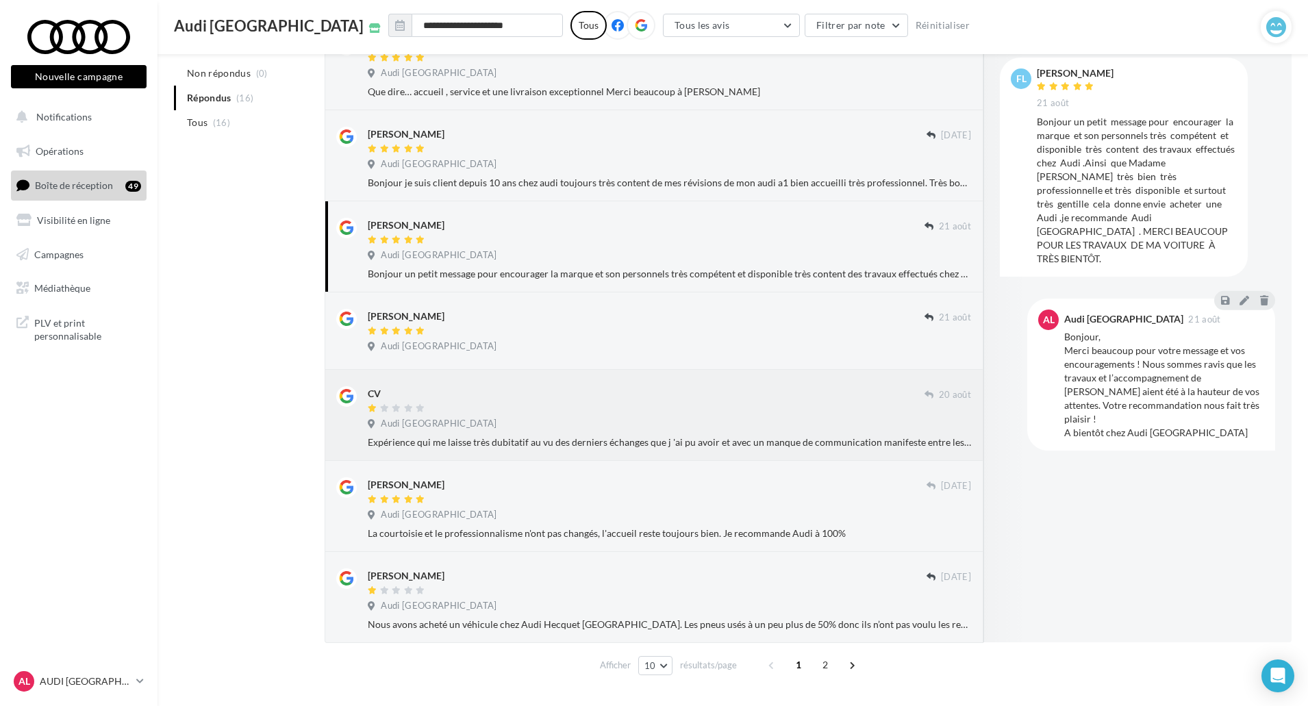
click at [696, 455] on div "CV [DATE] Audi Le Havre Expérience qui me laisse très dubitatif au vu des derni…" at bounding box center [654, 415] width 659 height 91
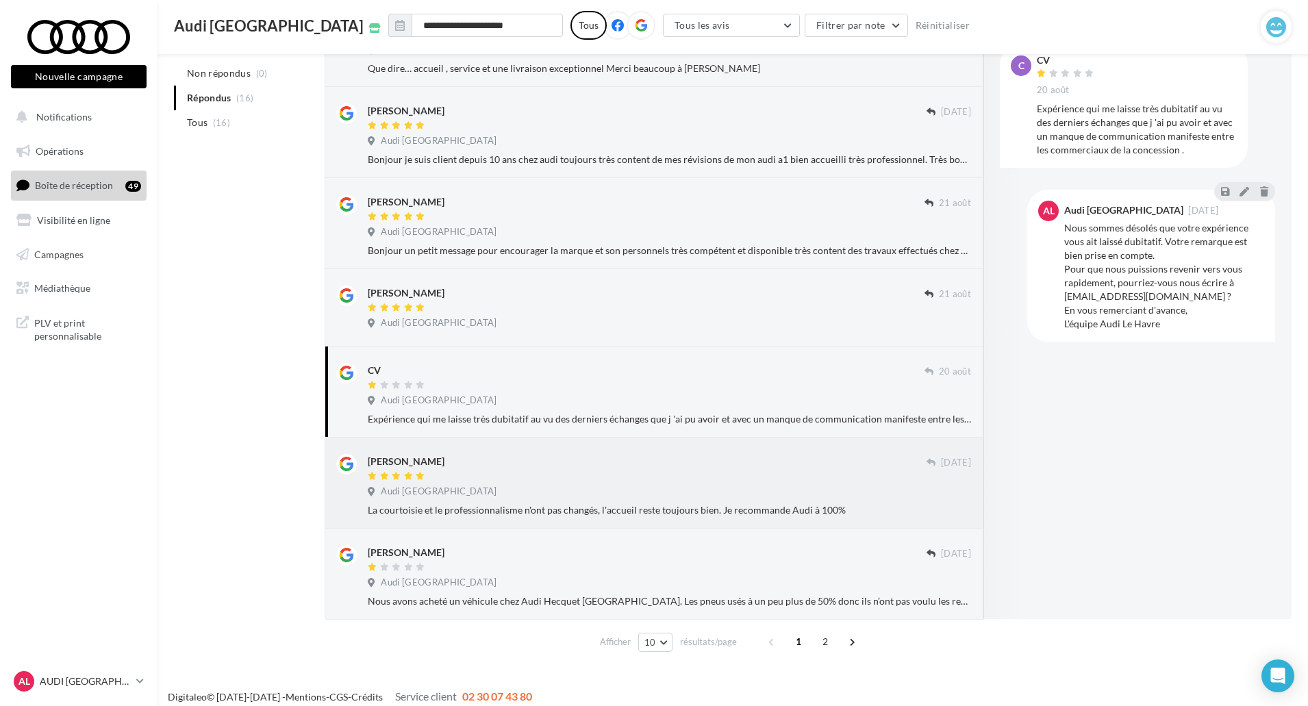
scroll to position [517, 0]
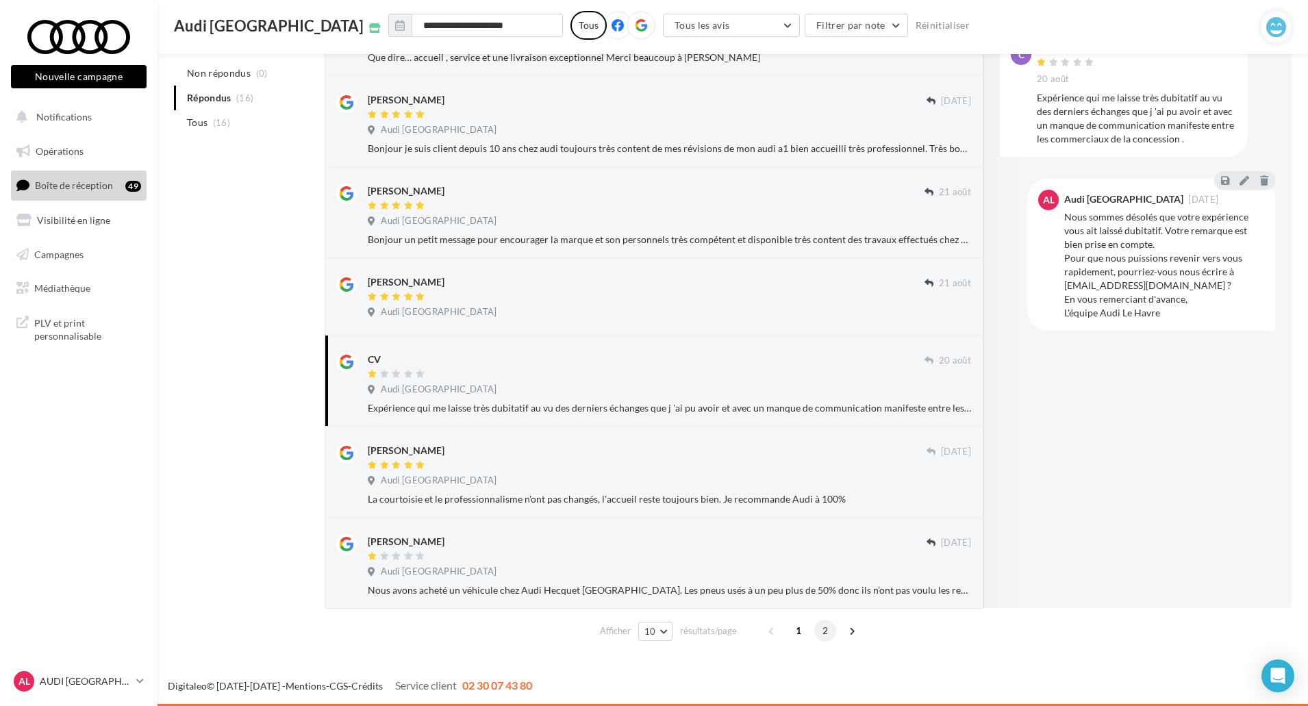
click at [824, 634] on span "2" at bounding box center [825, 631] width 22 height 22
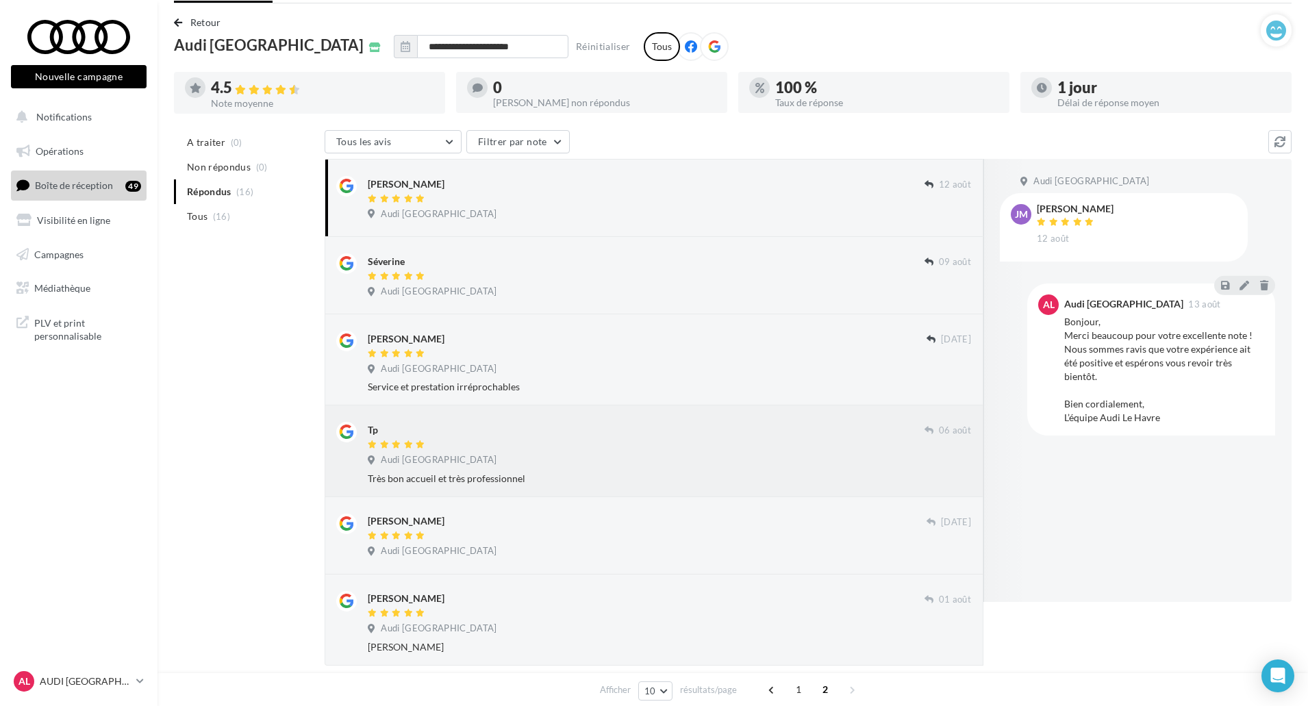
scroll to position [129, 0]
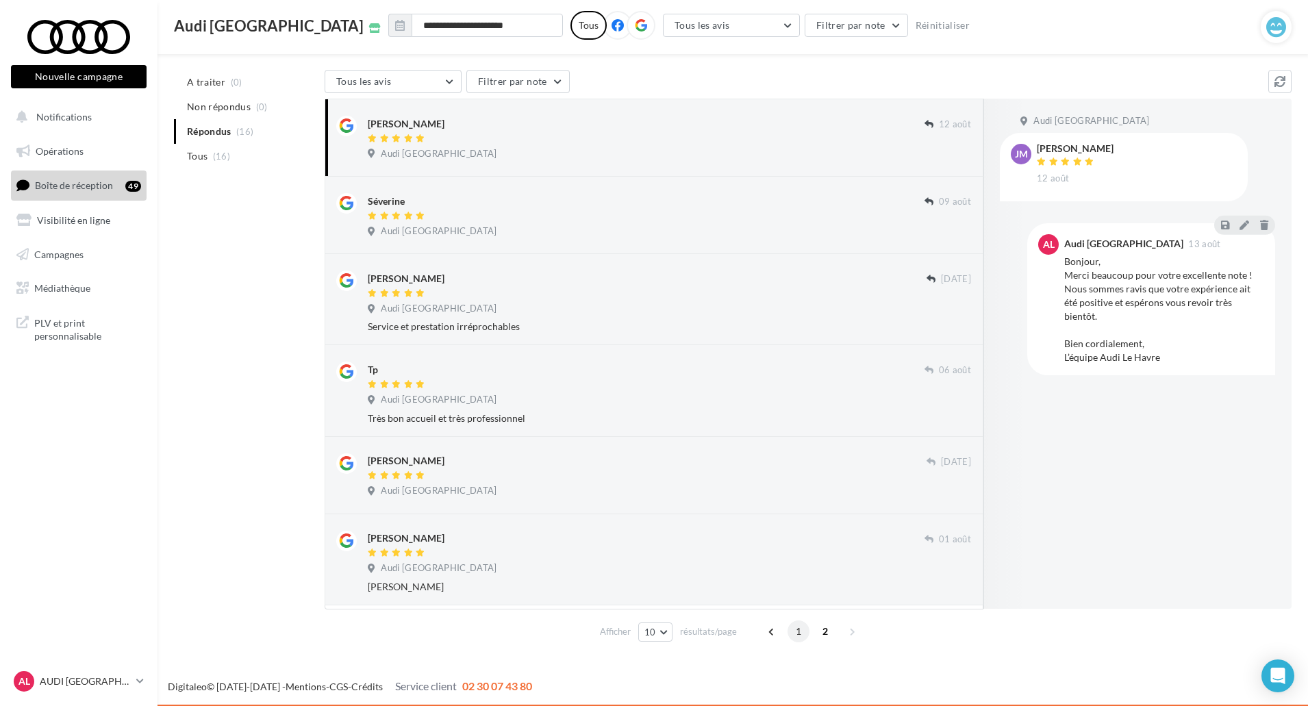
click at [798, 632] on span "1" at bounding box center [798, 631] width 22 height 22
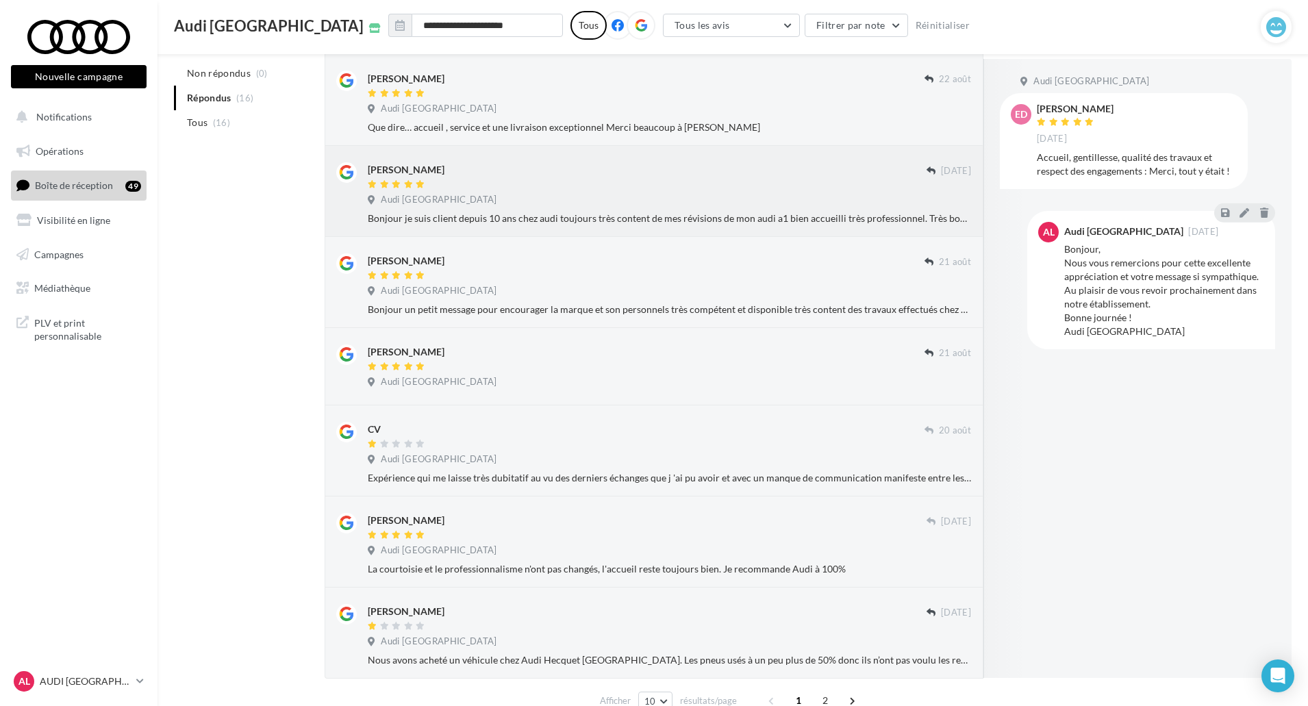
scroll to position [471, 0]
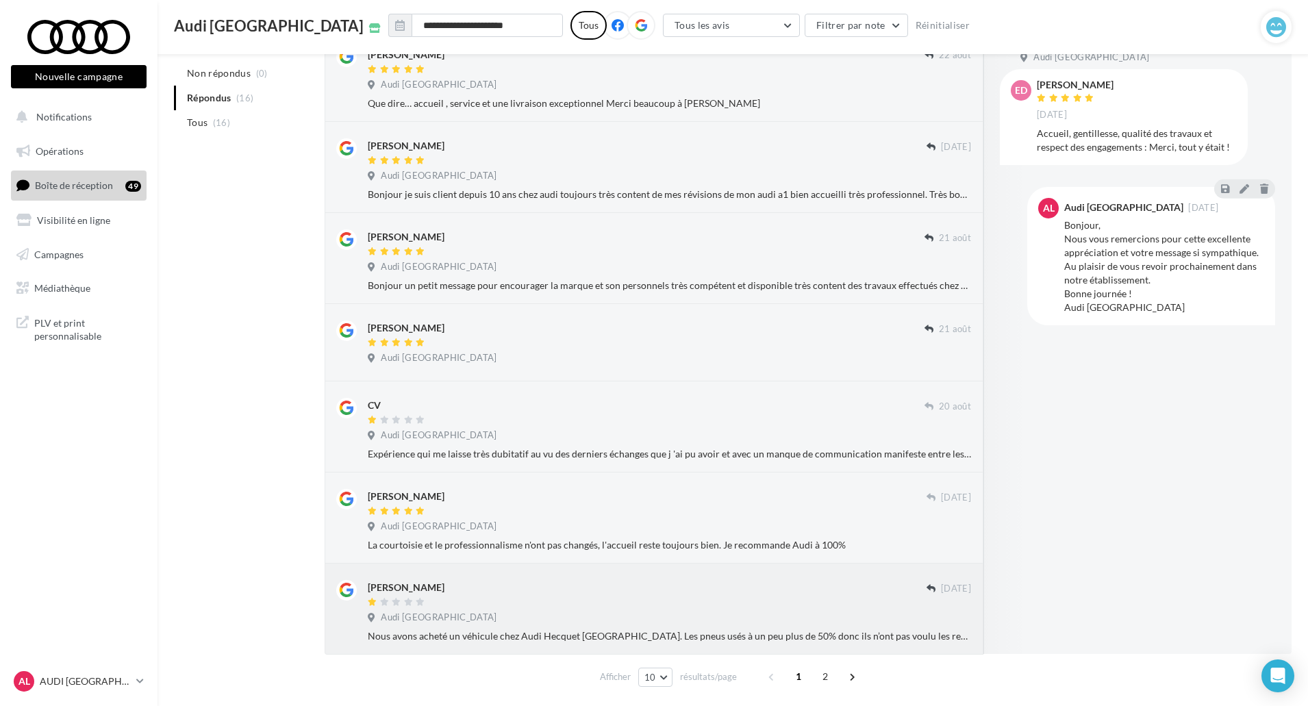
click at [783, 611] on div "Audi [GEOGRAPHIC_DATA]" at bounding box center [669, 618] width 603 height 15
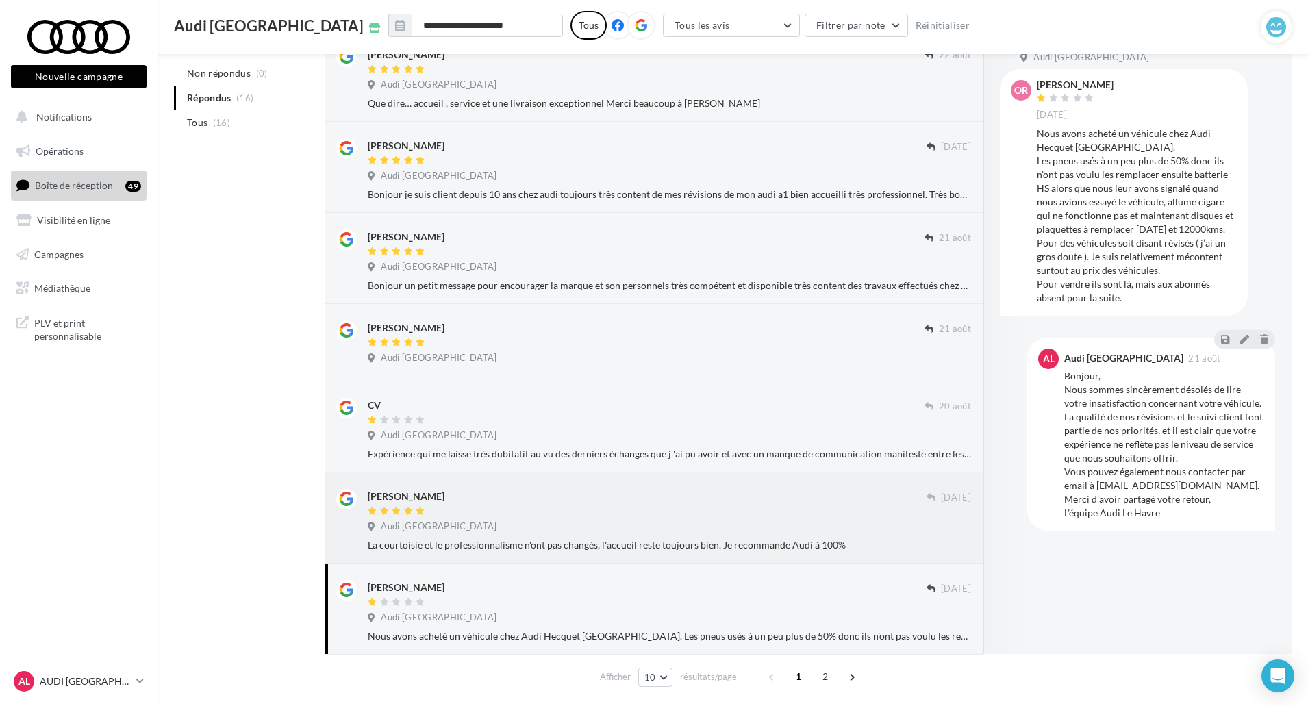
click at [796, 530] on div "Audi [GEOGRAPHIC_DATA]" at bounding box center [669, 527] width 603 height 15
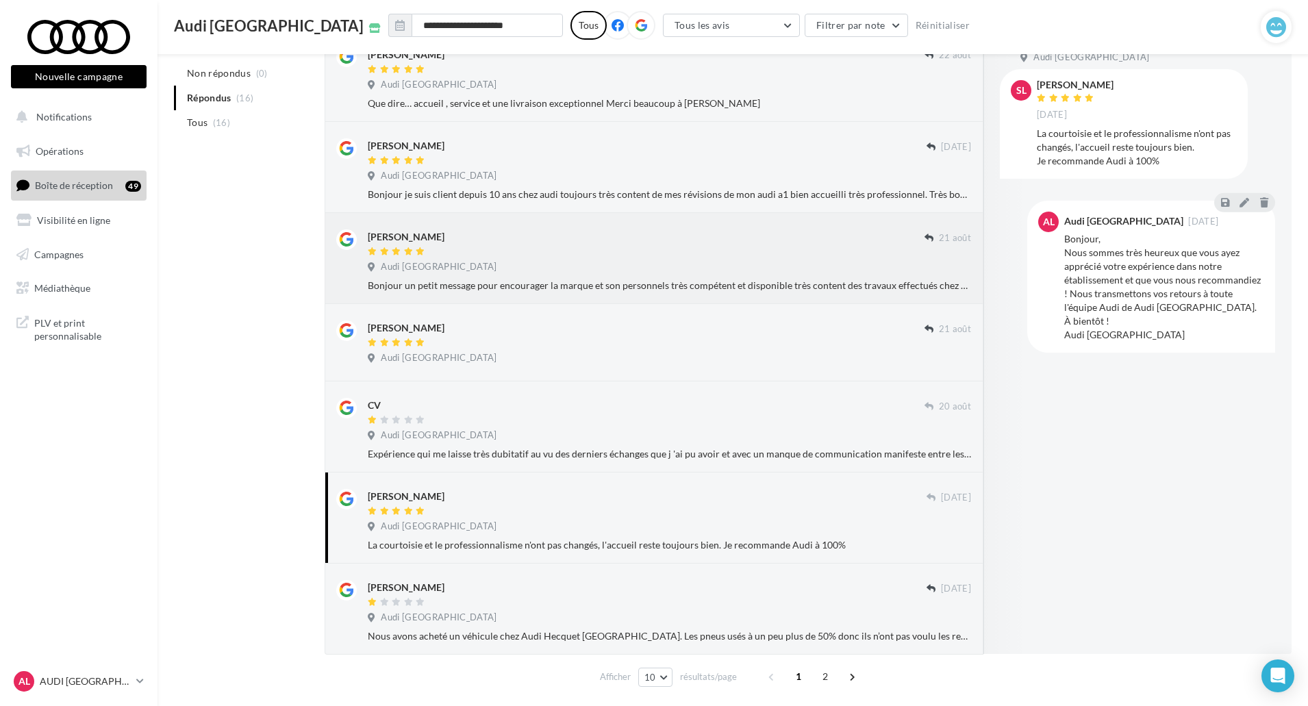
click at [635, 280] on div "Bonjour un petit message pour encourager la marque et son personnels très compé…" at bounding box center [669, 286] width 603 height 14
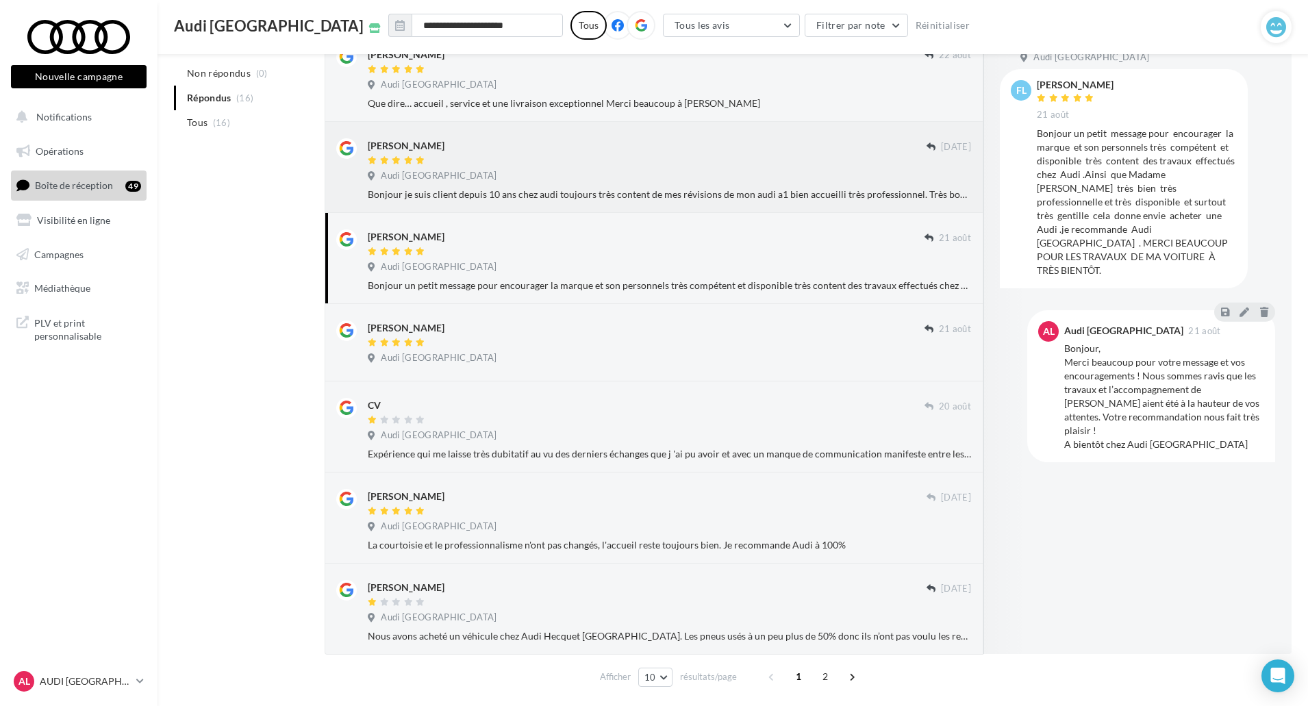
click at [645, 186] on div "[PERSON_NAME] [DATE] Audi Le Havre Bonjour je suis client depuis 10 ans chez au…" at bounding box center [669, 169] width 603 height 63
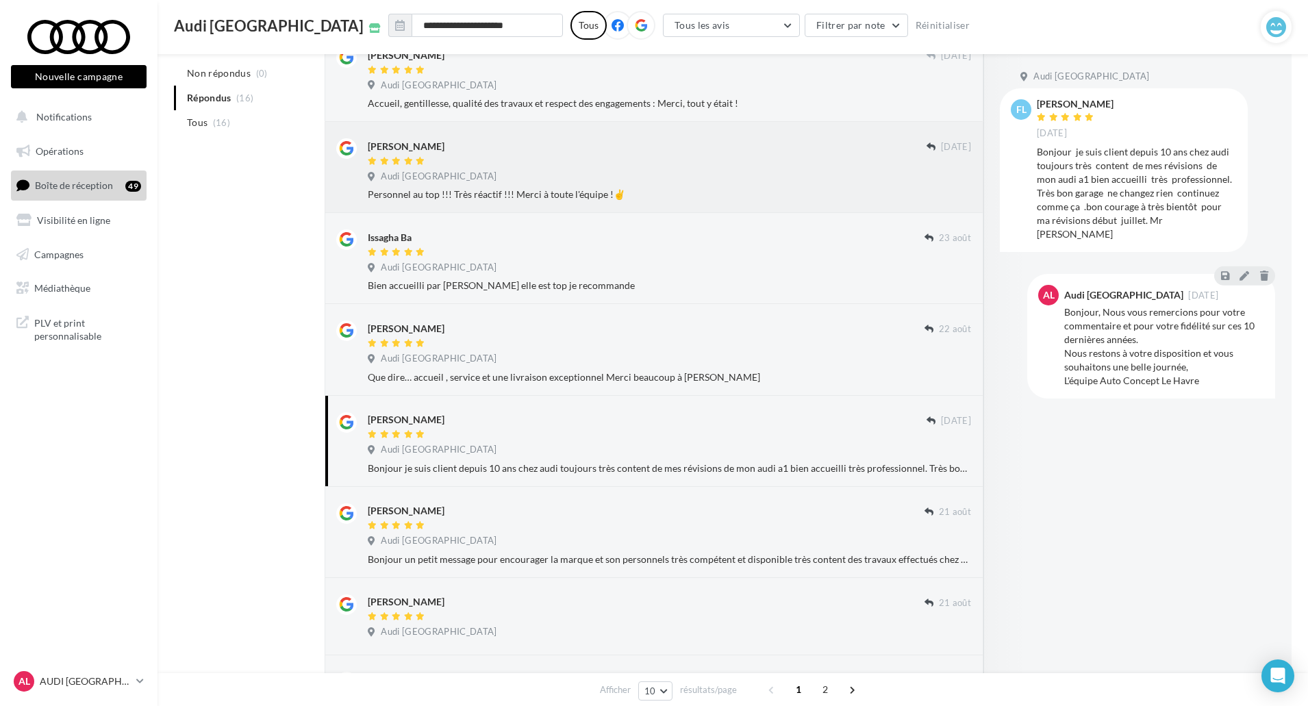
scroll to position [129, 0]
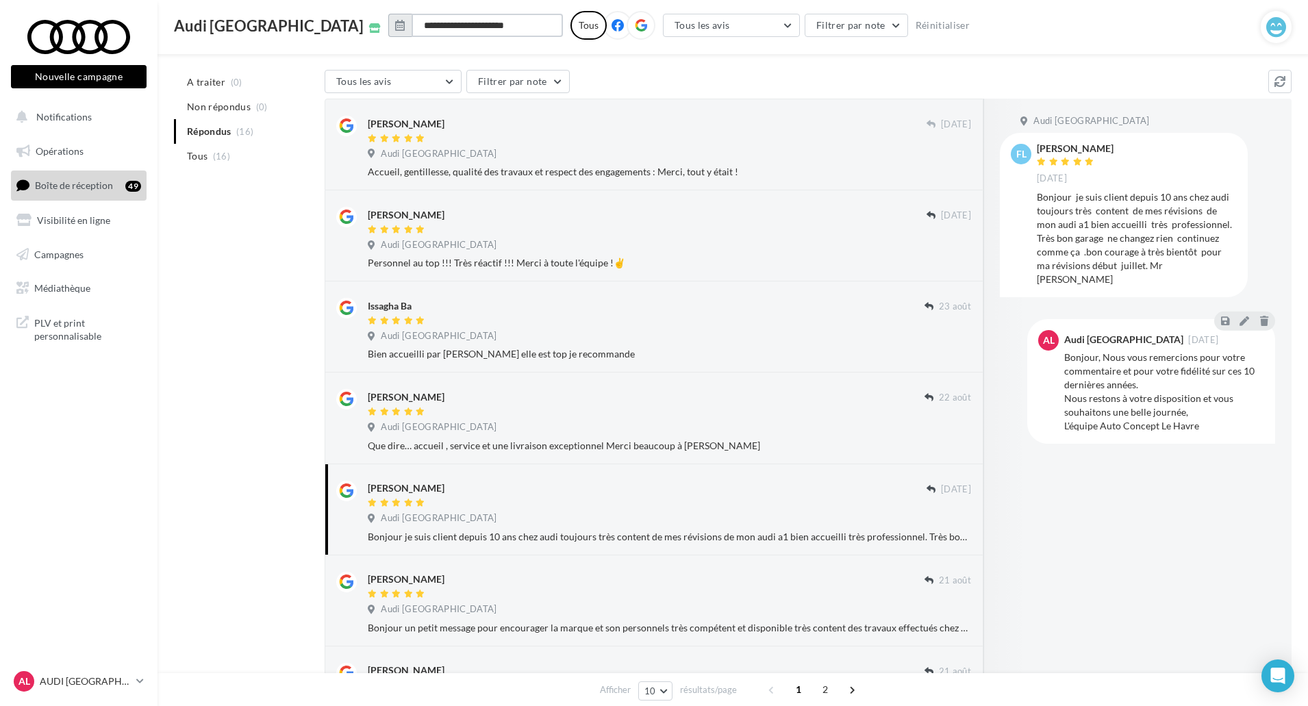
click at [425, 18] on input "**********" at bounding box center [486, 25] width 151 height 23
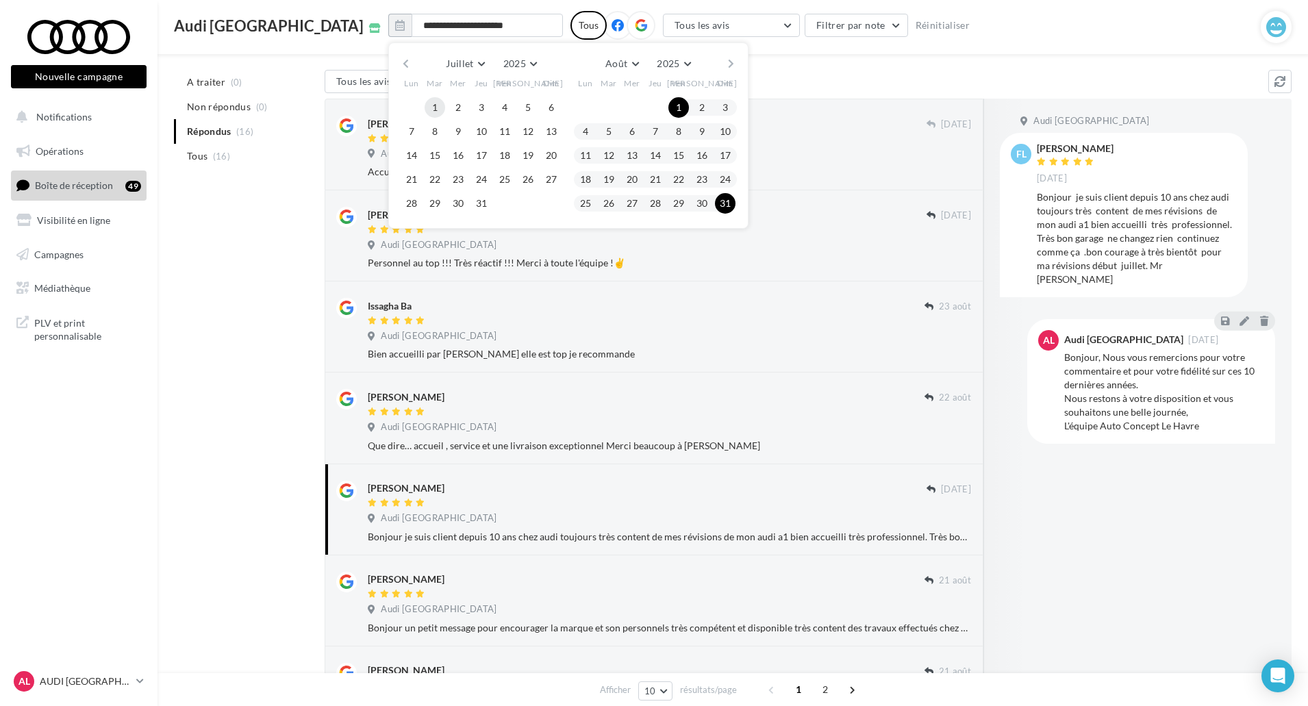
click at [425, 102] on button "1" at bounding box center [435, 107] width 21 height 21
click at [471, 208] on button "31" at bounding box center [481, 203] width 21 height 21
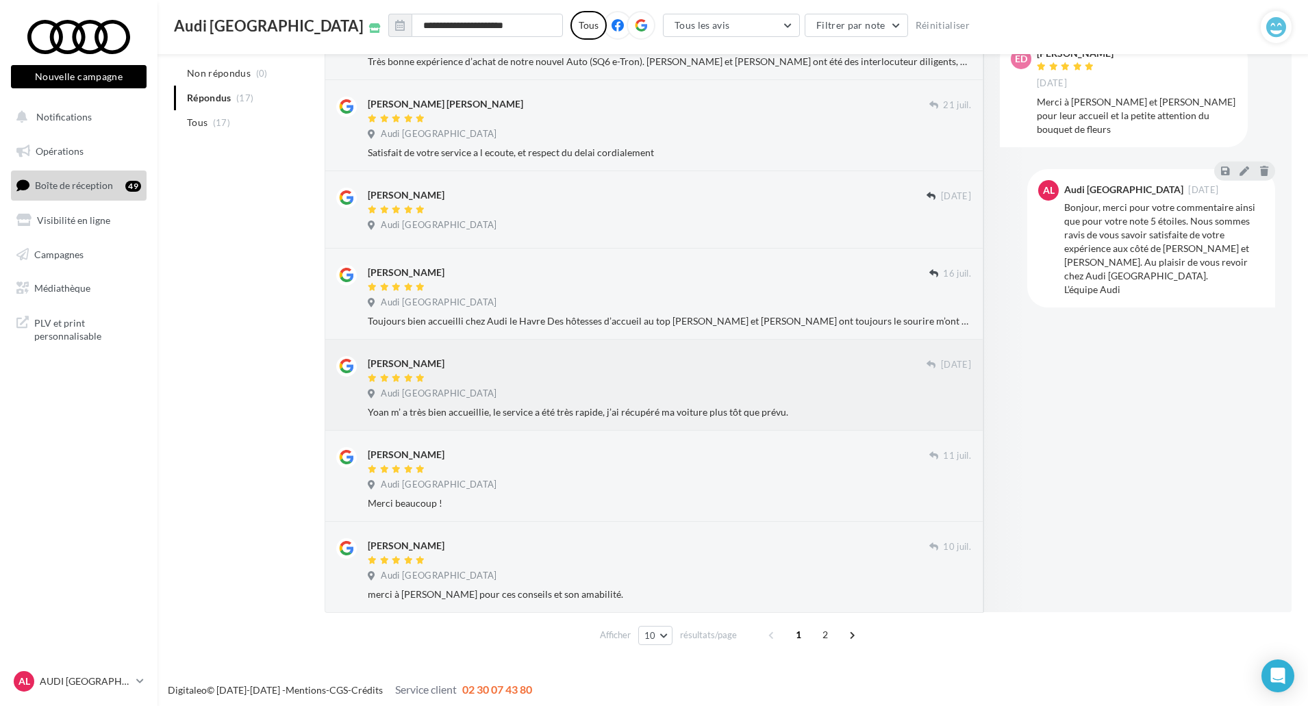
scroll to position [517, 0]
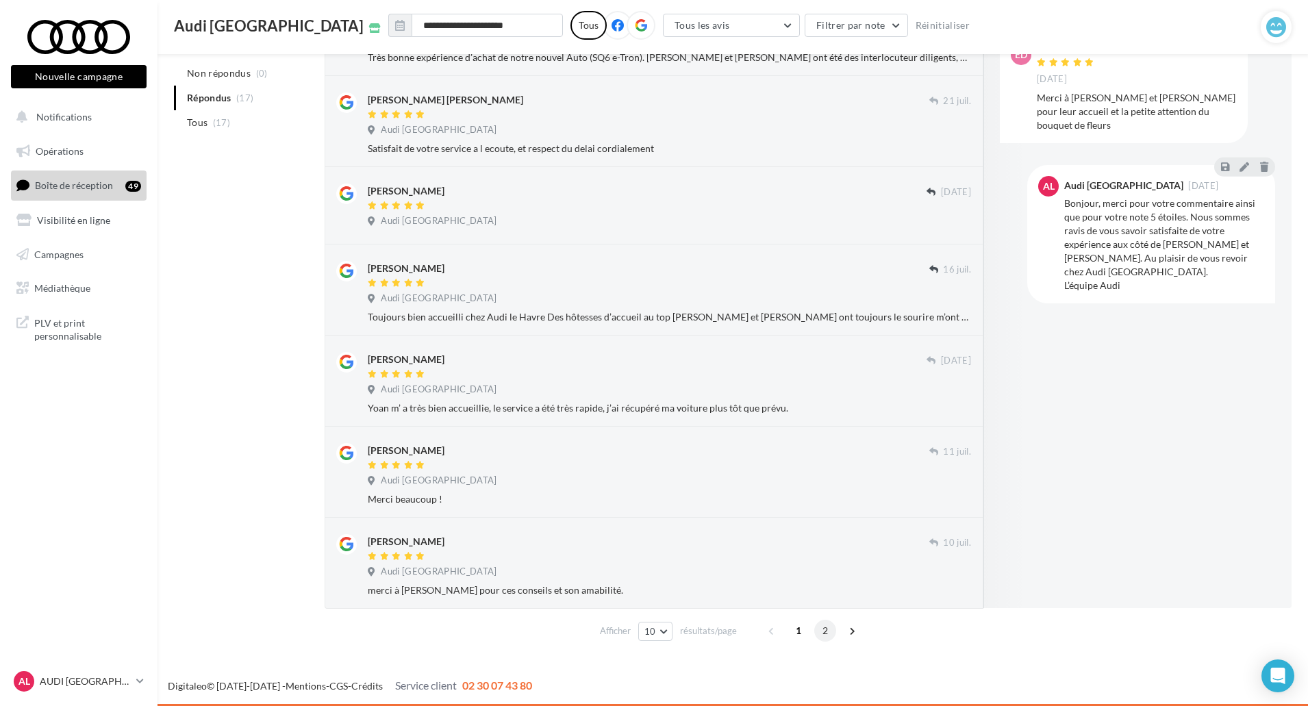
click at [826, 637] on span "2" at bounding box center [825, 631] width 22 height 22
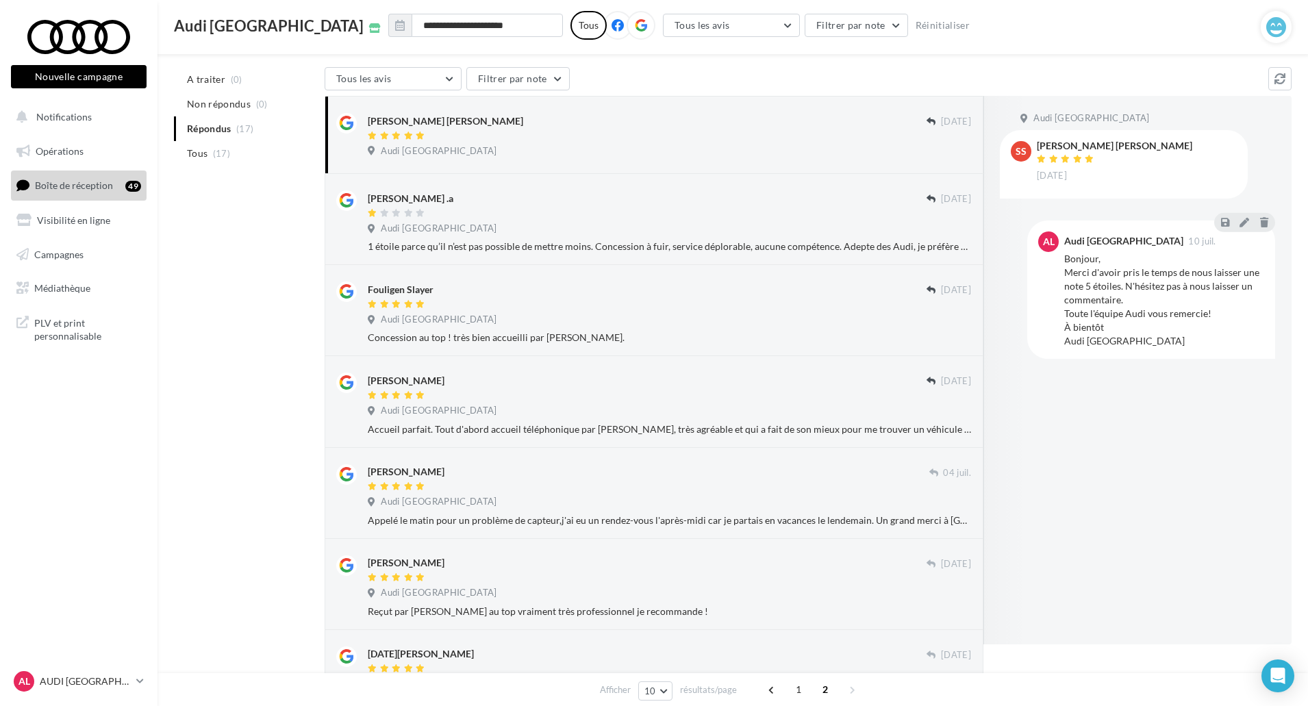
scroll to position [137, 0]
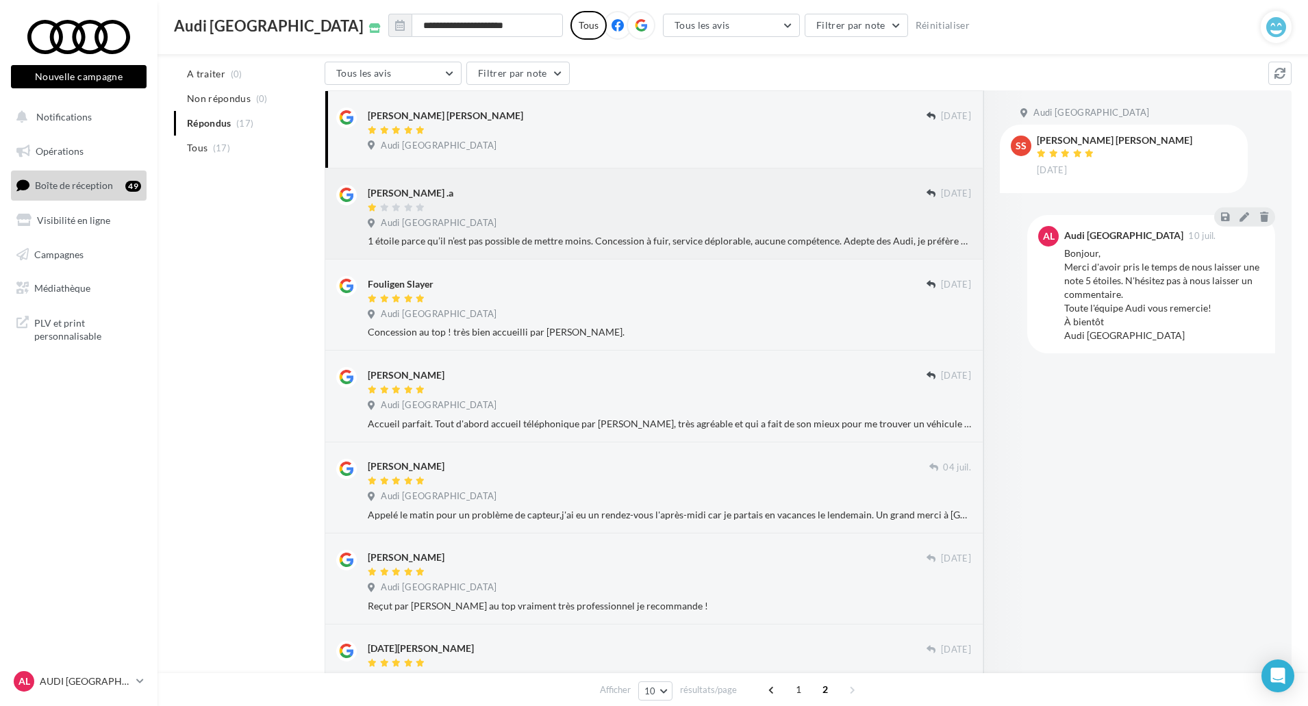
click at [702, 253] on div "[PERSON_NAME] .a [DATE] Audi Le Havre 1 étoile parce qu’il n’est pas possible d…" at bounding box center [654, 213] width 659 height 91
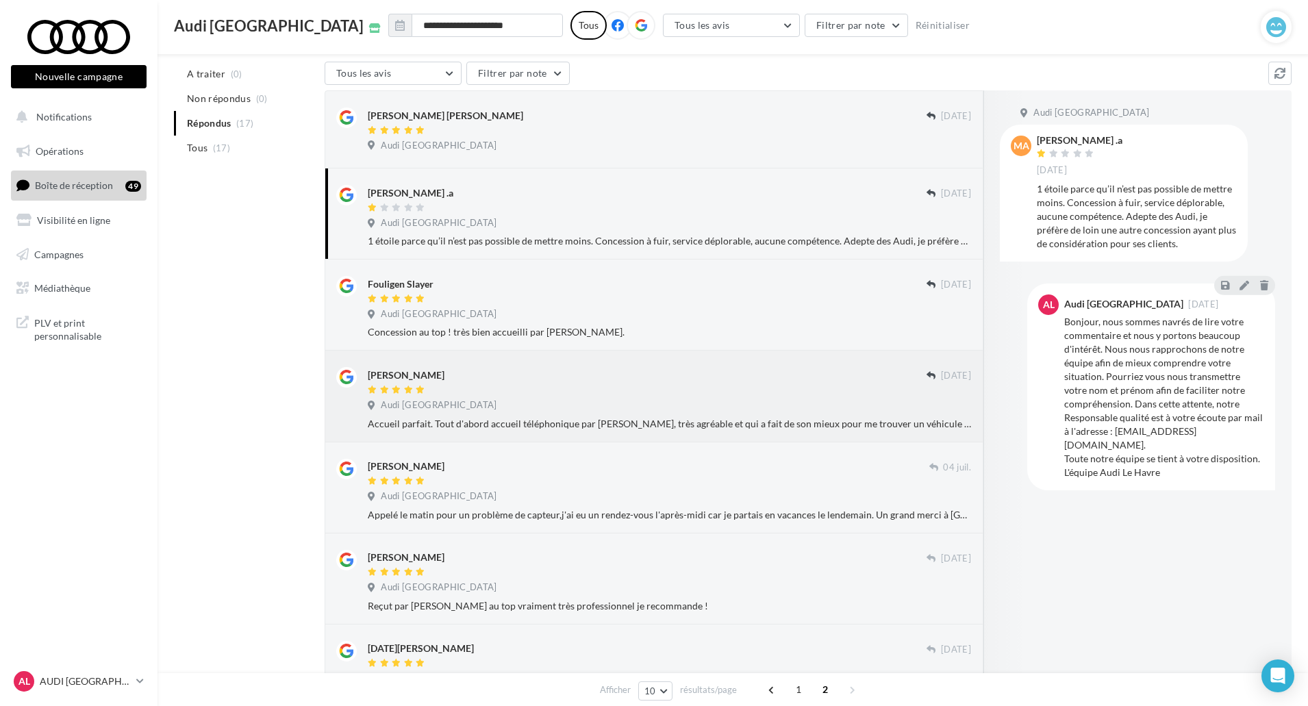
click at [650, 432] on div "[PERSON_NAME] [DATE] Audi [GEOGRAPHIC_DATA] Accueil parfait. Tout d'abord accue…" at bounding box center [654, 396] width 659 height 91
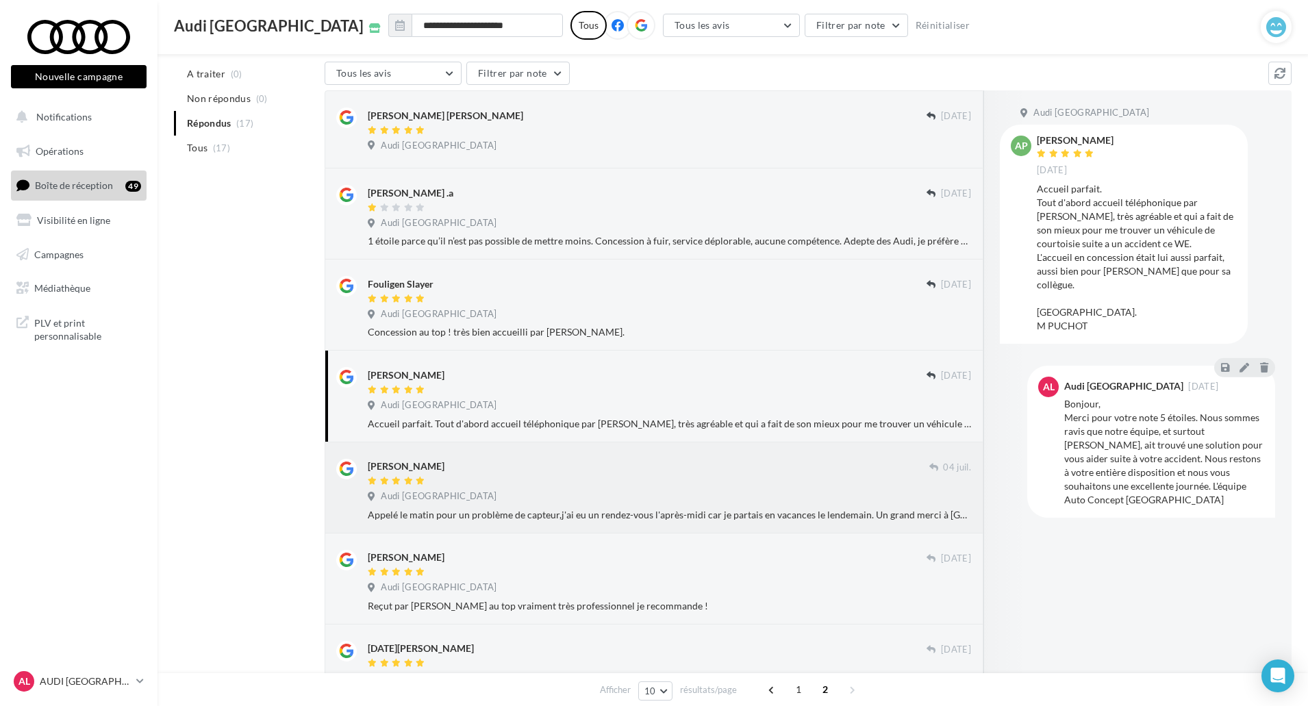
click at [645, 496] on div "Audi [GEOGRAPHIC_DATA]" at bounding box center [669, 497] width 603 height 15
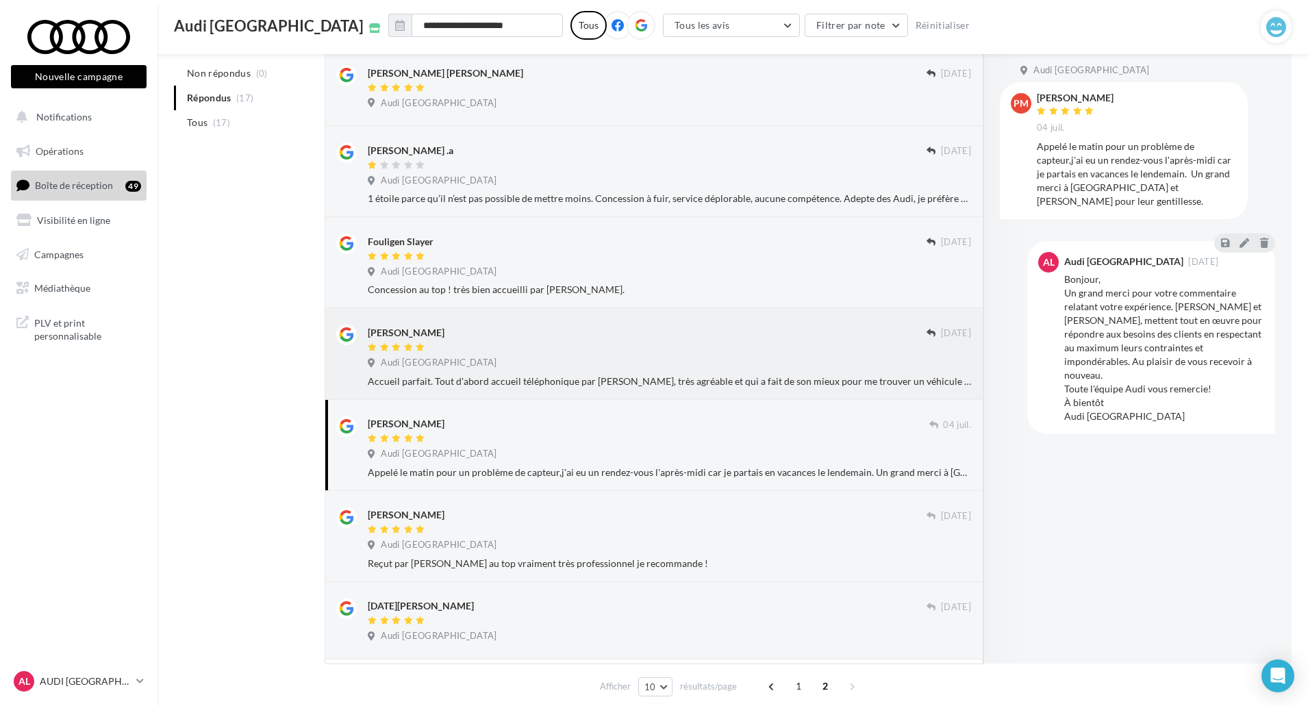
scroll to position [230, 0]
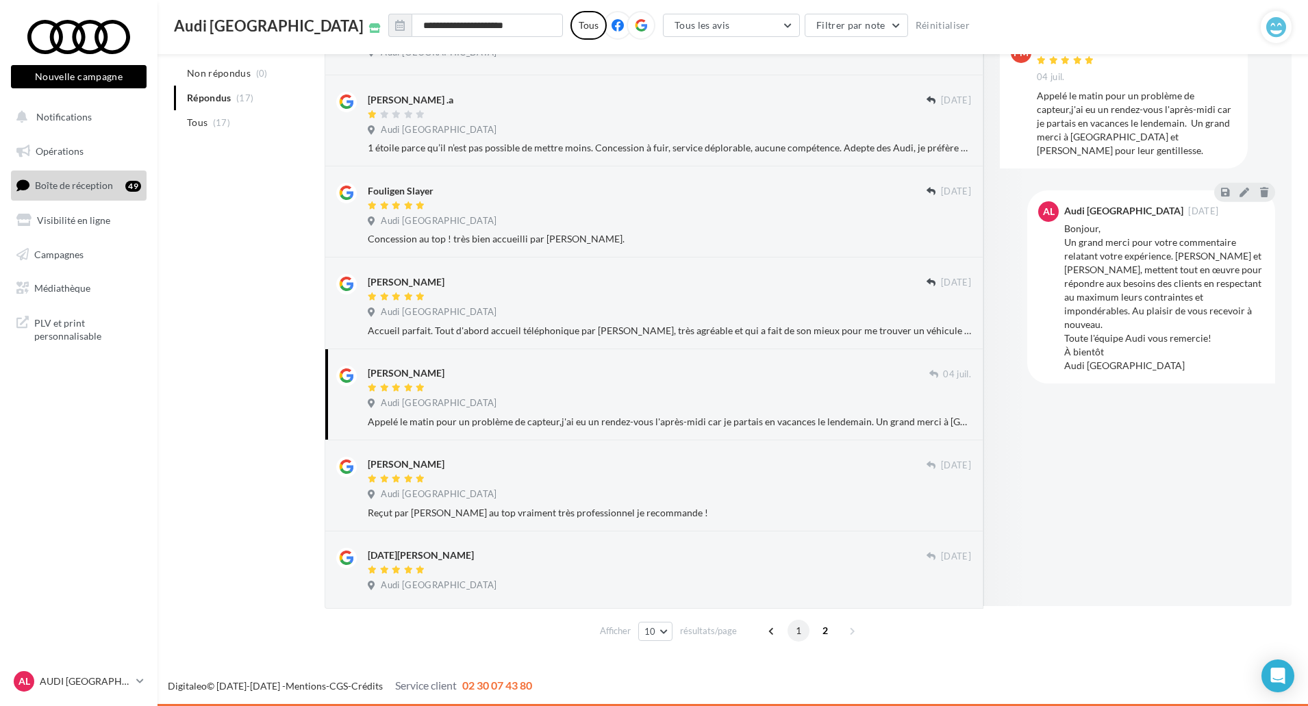
click at [797, 633] on span "1" at bounding box center [798, 631] width 22 height 22
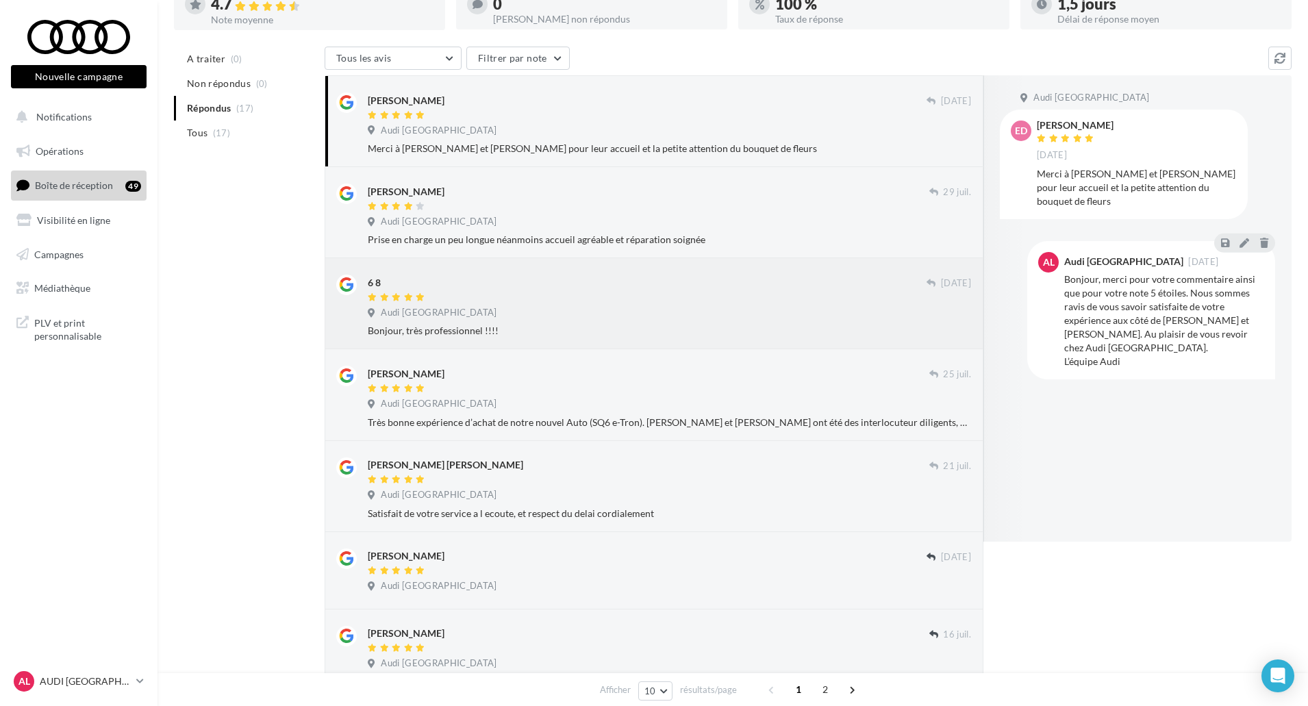
scroll to position [0, 0]
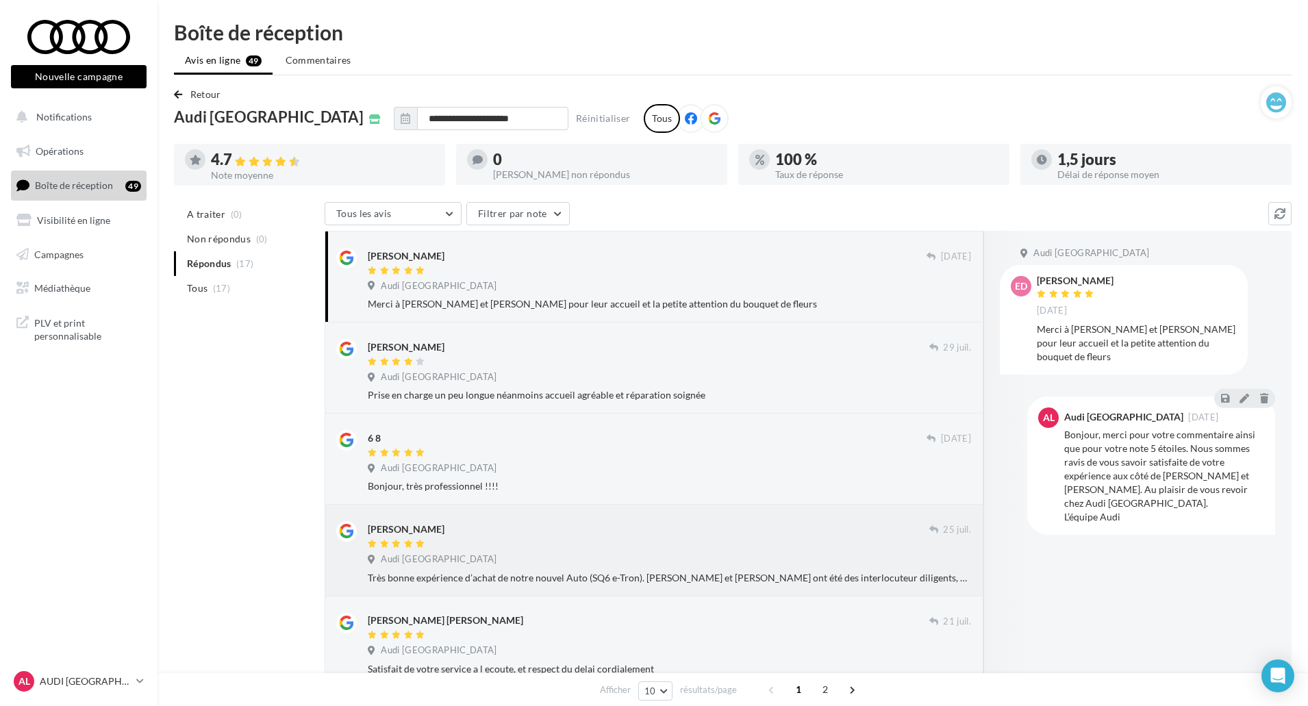
click at [772, 527] on div "[PERSON_NAME]" at bounding box center [648, 528] width 561 height 14
